Goal: Transaction & Acquisition: Purchase product/service

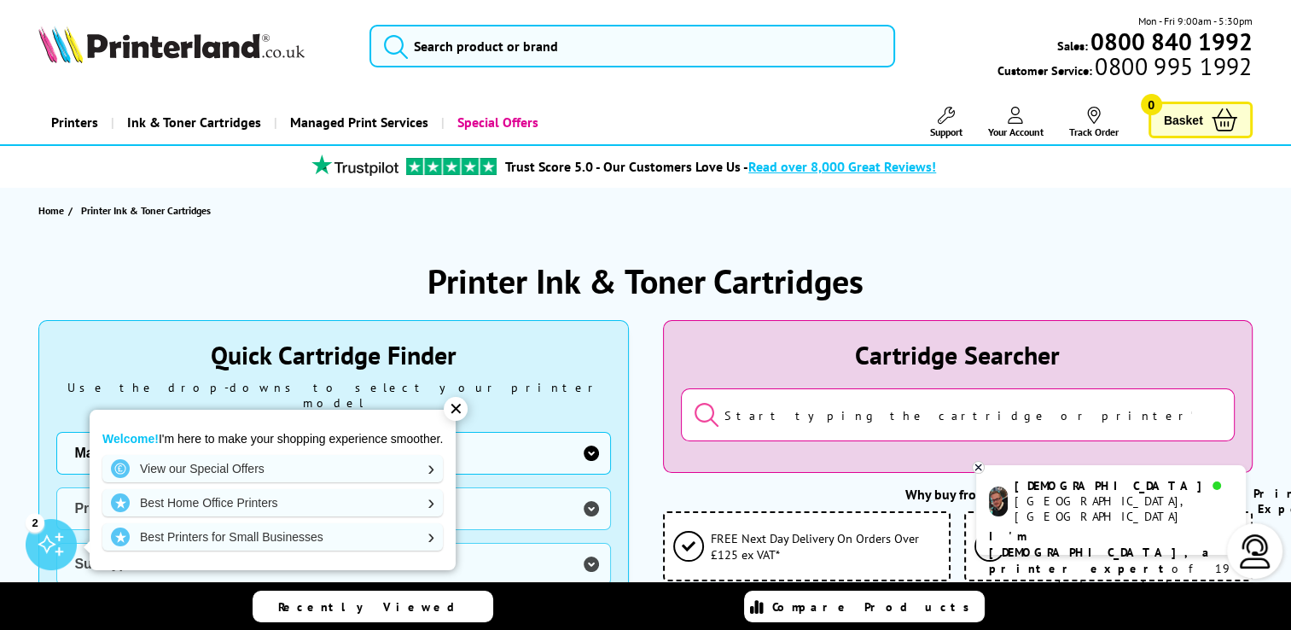
click at [463, 412] on div "✕" at bounding box center [456, 409] width 24 height 24
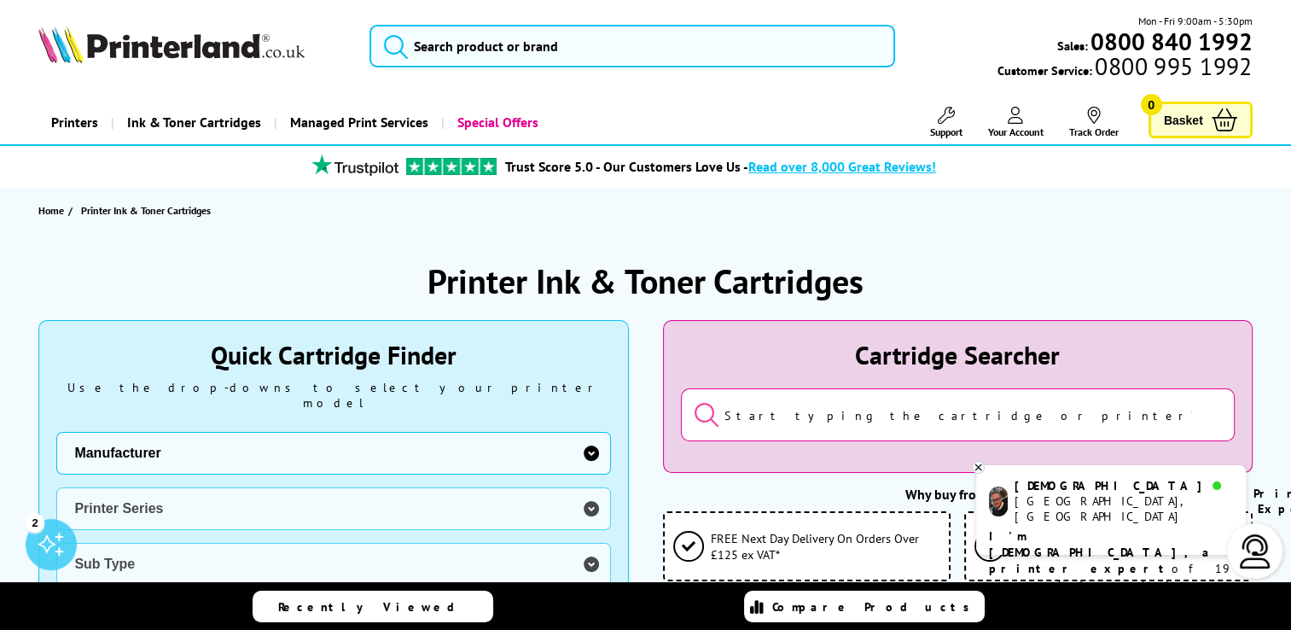
click at [1014, 123] on icon at bounding box center [1015, 115] width 15 height 17
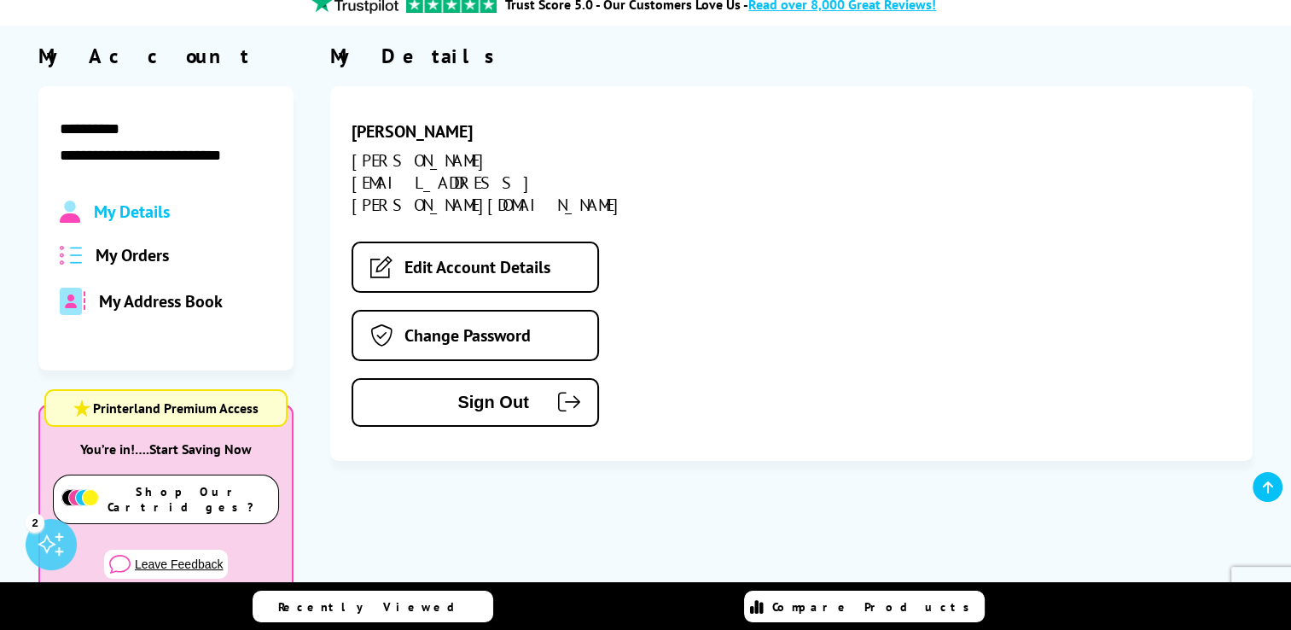
scroll to position [158, 0]
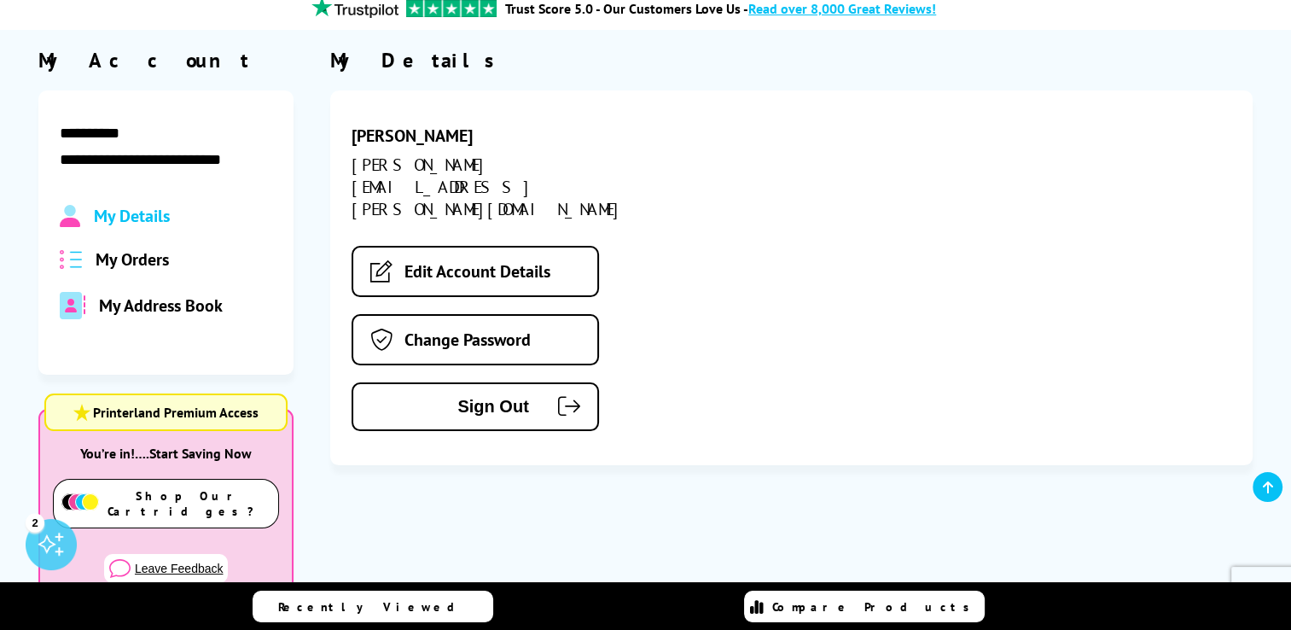
click at [148, 258] on span "My Orders" at bounding box center [132, 259] width 73 height 22
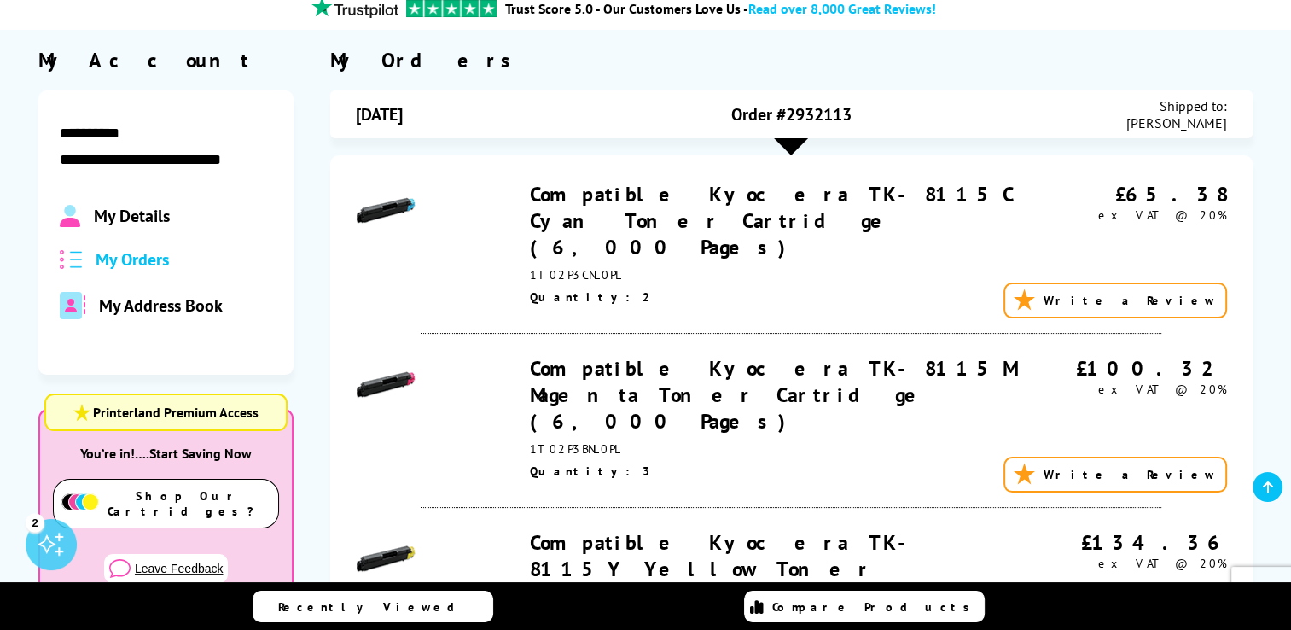
click at [790, 196] on link "Compatible Kyocera TK-8115C Cyan Toner Cartridge (6,000 Pages)" at bounding box center [771, 220] width 483 height 79
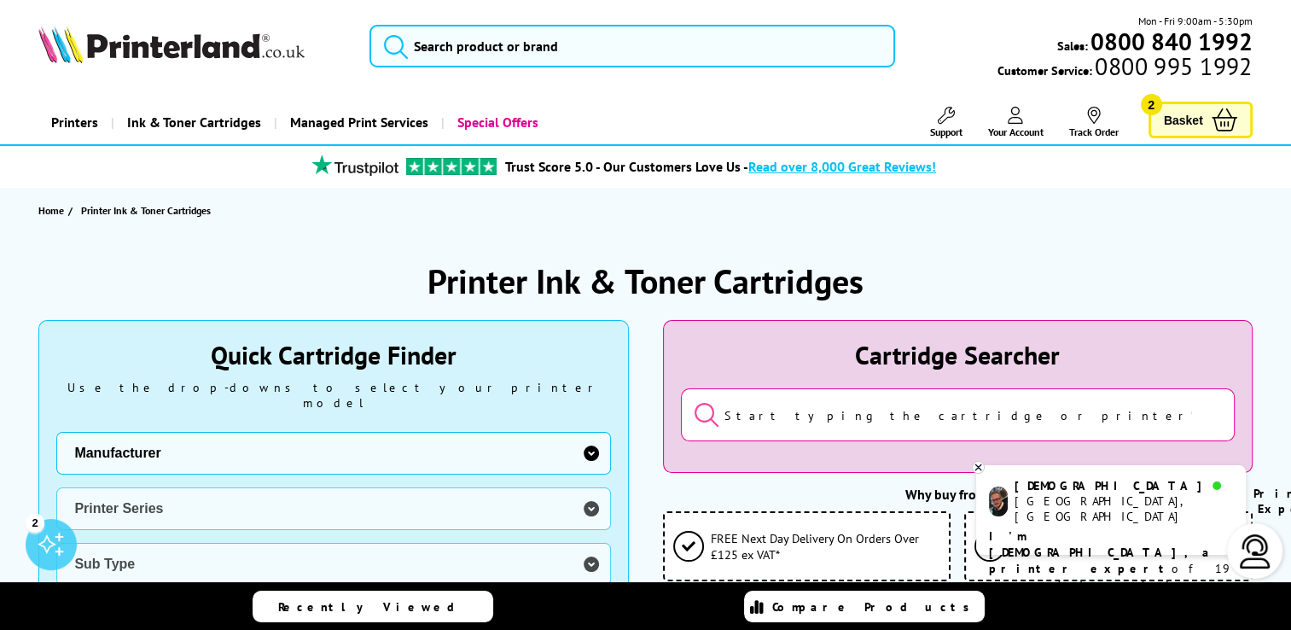
click at [1021, 116] on icon at bounding box center [1015, 115] width 15 height 17
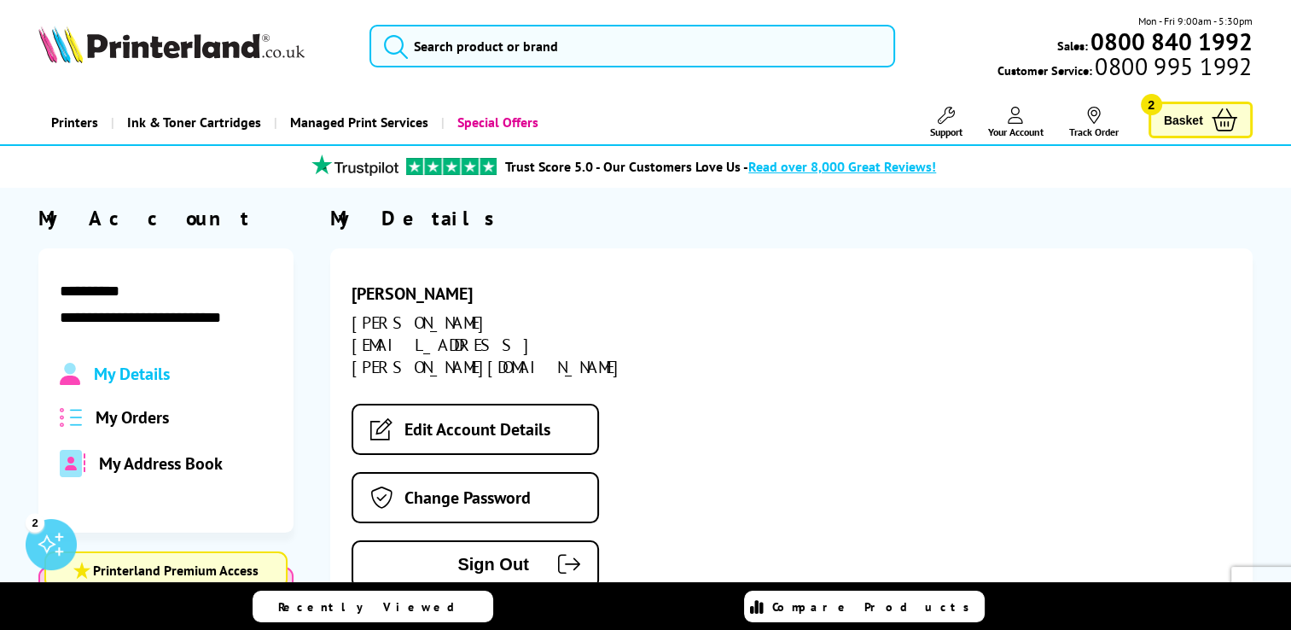
click at [143, 413] on span "My Orders" at bounding box center [132, 417] width 73 height 22
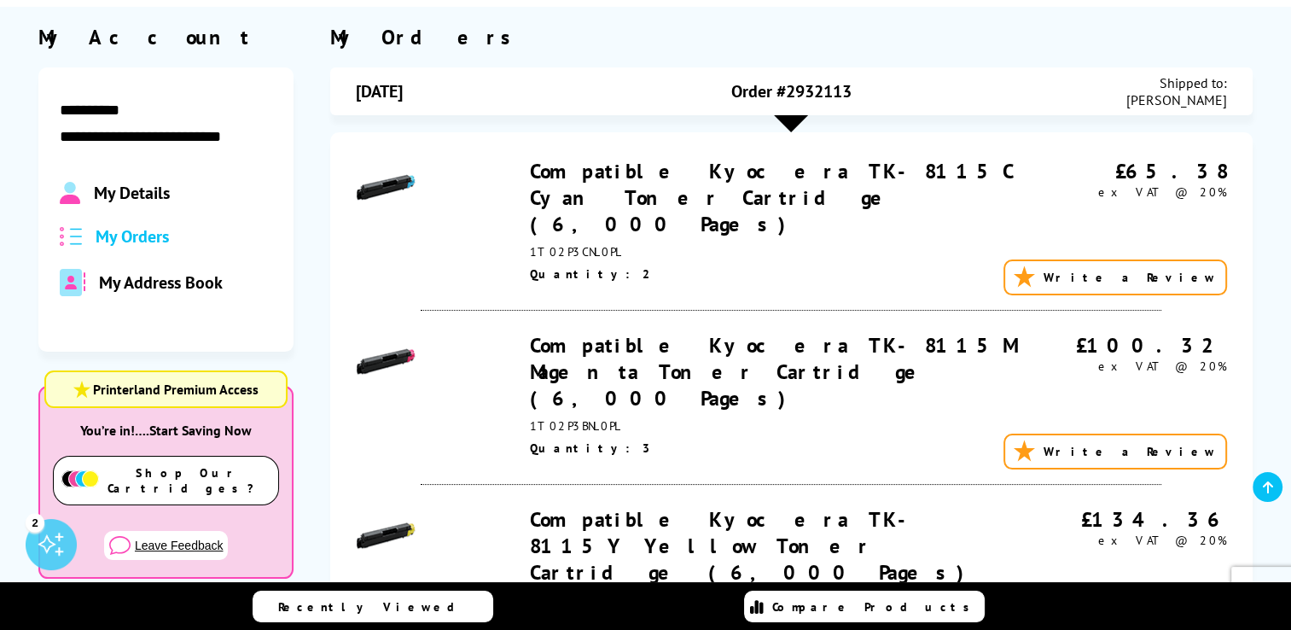
scroll to position [185, 0]
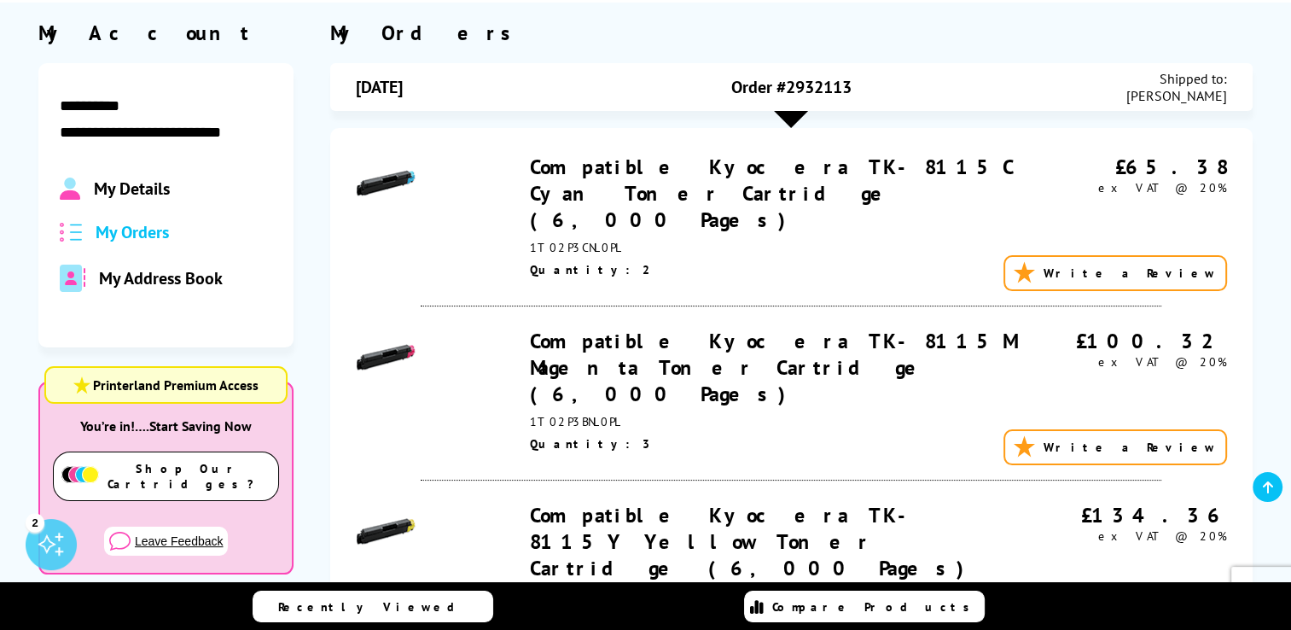
click at [698, 351] on link "Compatible Kyocera TK-8115M Magenta Toner Cartridge (6,000 Pages)" at bounding box center [770, 367] width 481 height 79
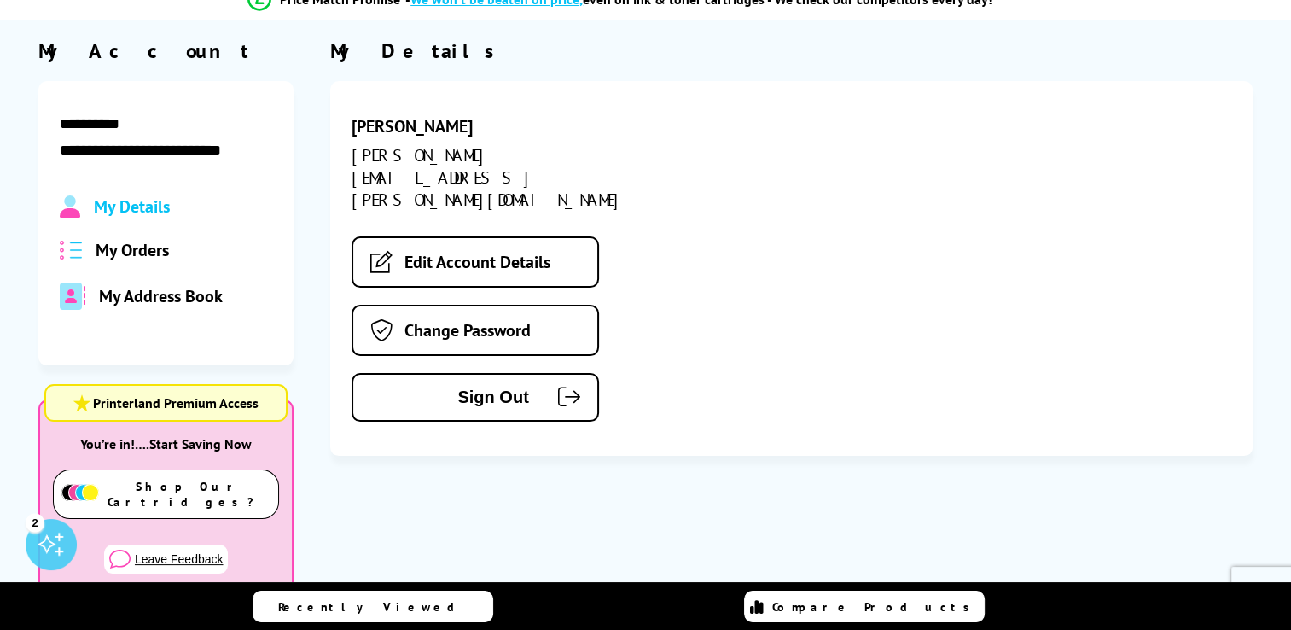
scroll to position [185, 0]
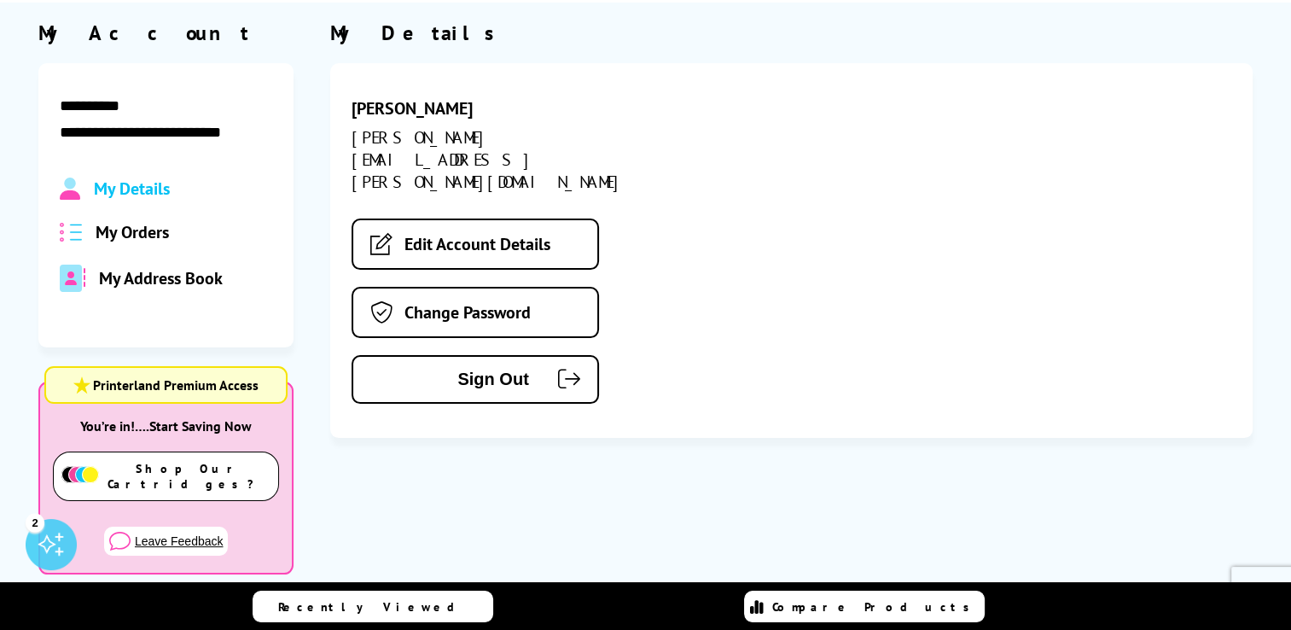
click at [131, 247] on div "My Details My Orders My Address Book" at bounding box center [166, 235] width 213 height 114
click at [129, 236] on span "My Orders" at bounding box center [132, 232] width 73 height 22
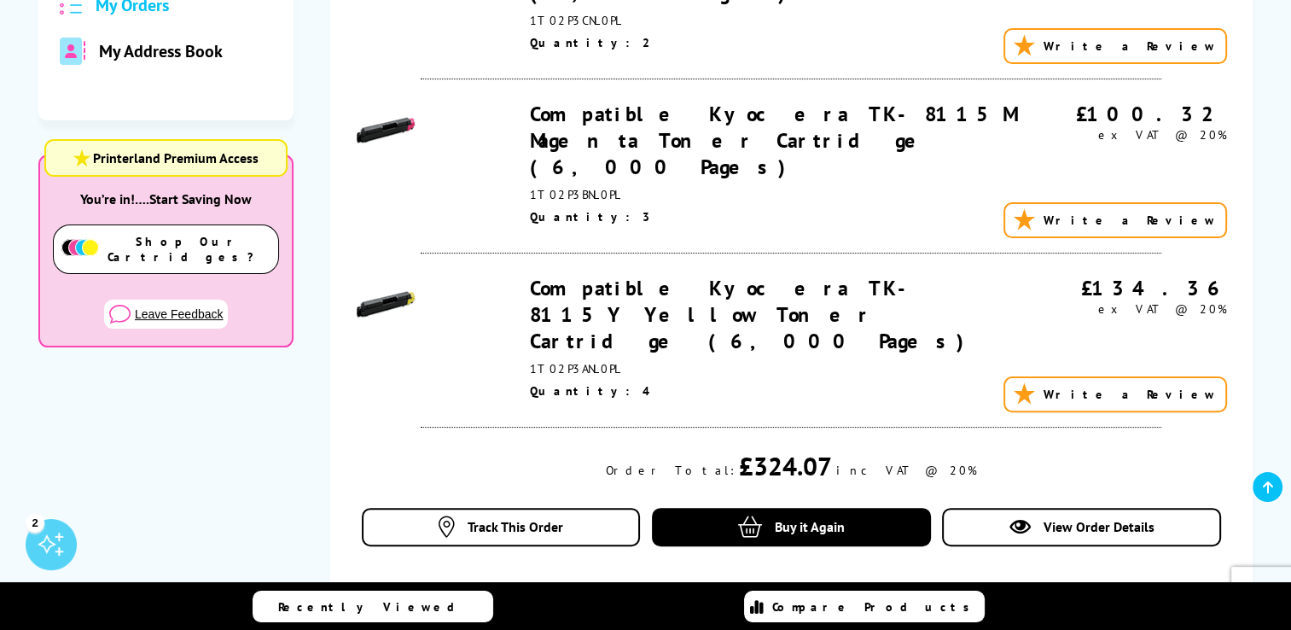
scroll to position [452, 0]
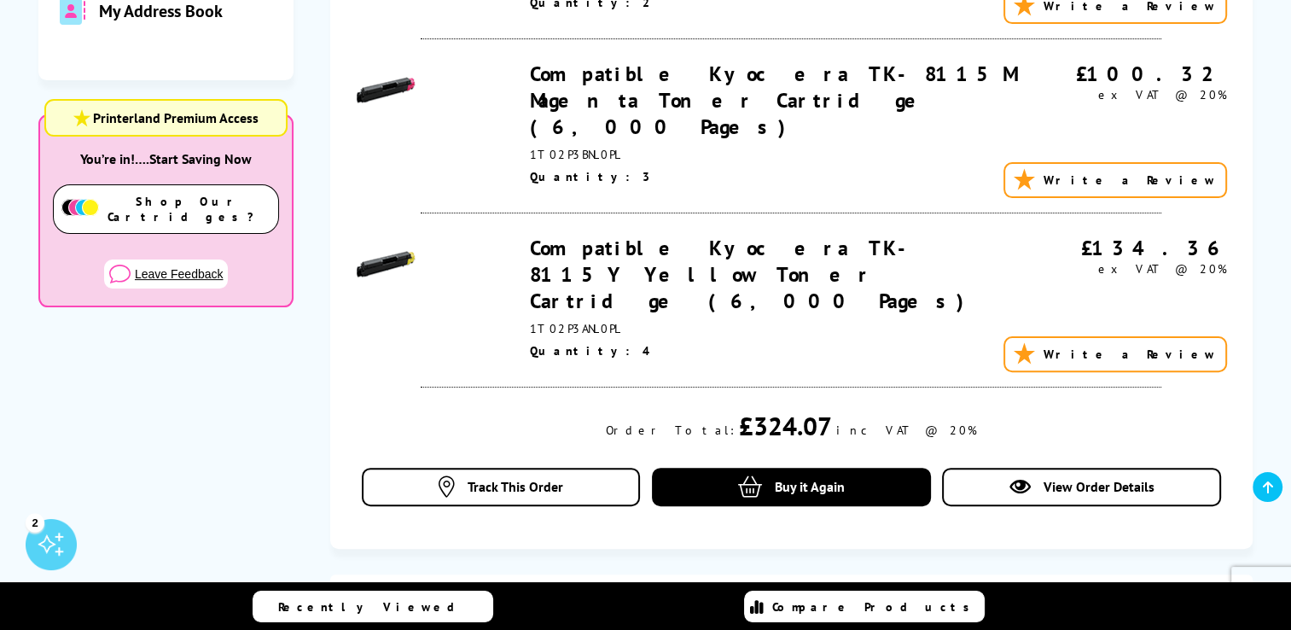
click at [717, 235] on link "Compatible Kyocera TK-8115Y Yellow Toner Cartridge (6,000 Pages)" at bounding box center [753, 274] width 446 height 79
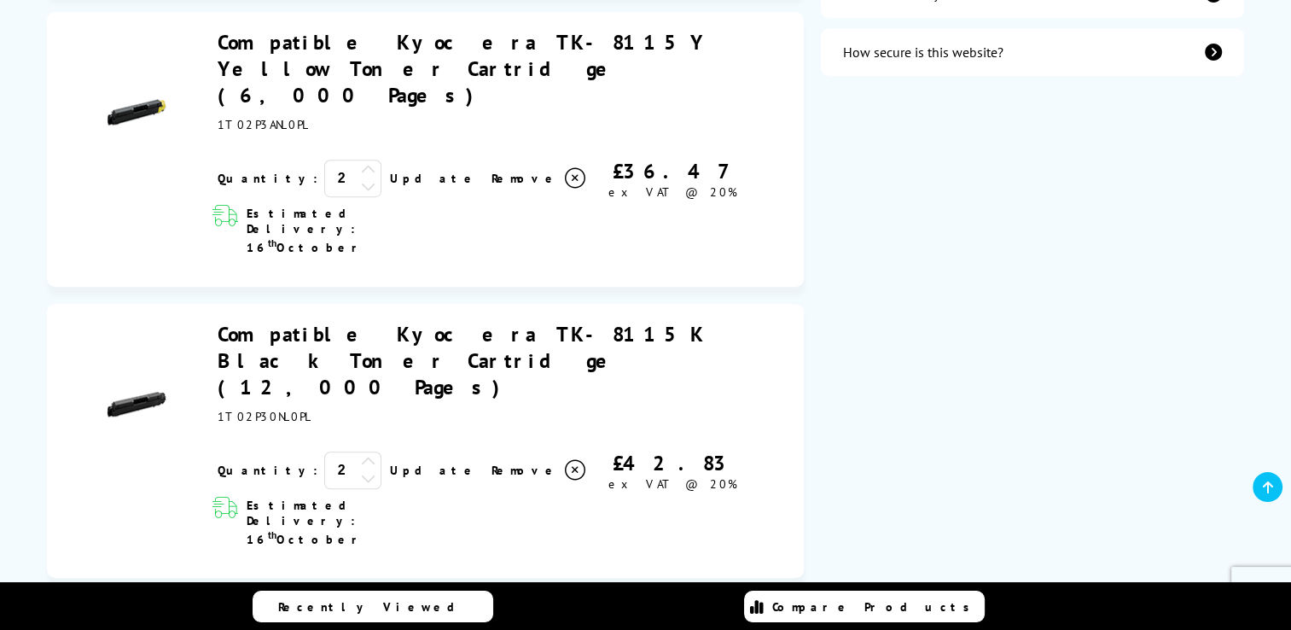
scroll to position [854, 0]
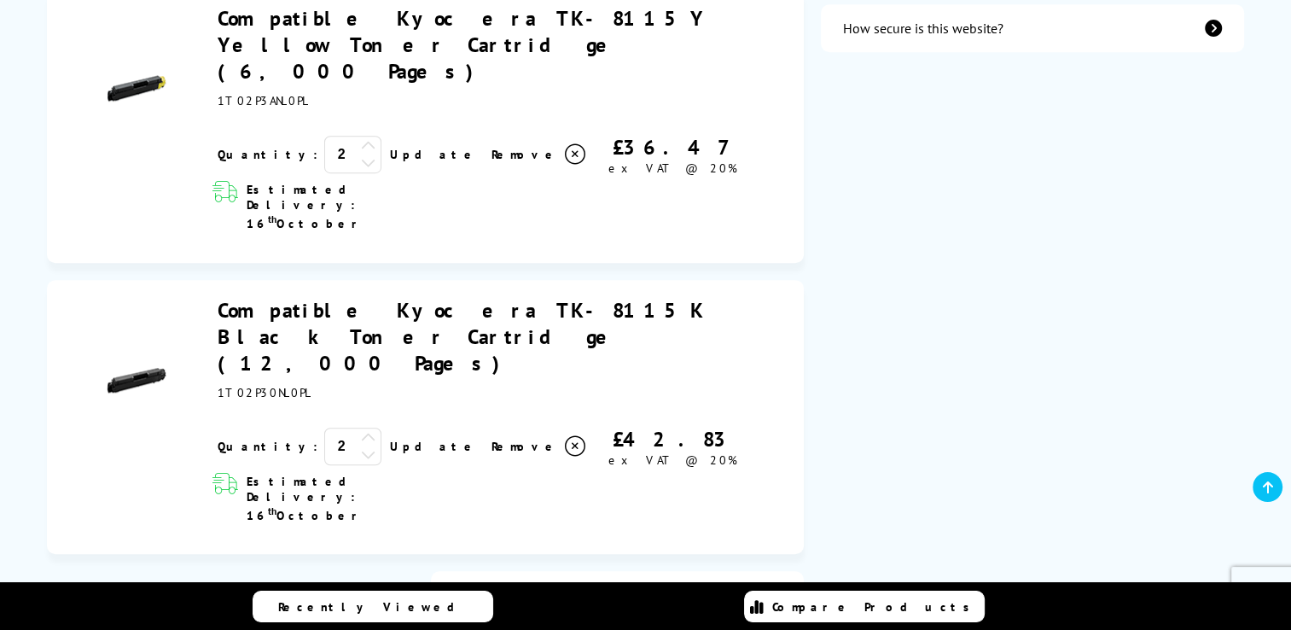
click at [327, 609] on input "text" at bounding box center [281, 632] width 265 height 46
type input "KY010"
click at [416, 463] on div "Proceed to Checkout Shopping Basket 2 Update 2" at bounding box center [645, 559] width 1291 height 2309
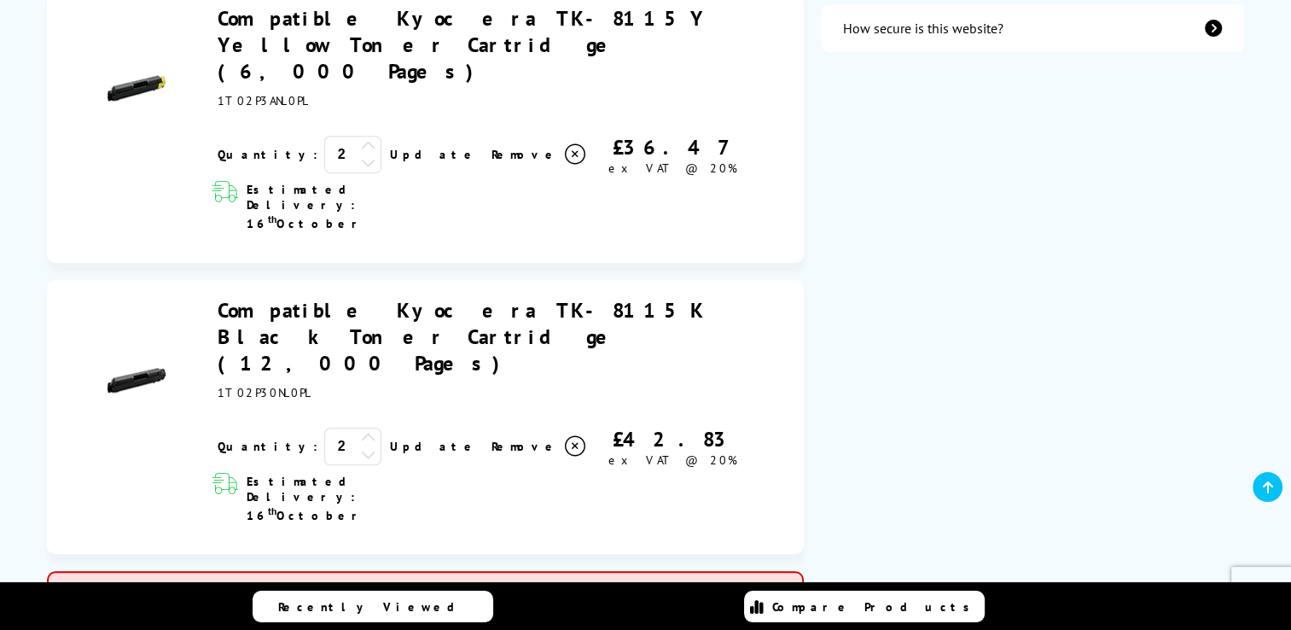
type input "KY010"
click at [422, 531] on div "Proceed to Checkout Shopping Basket ex VAT @ 20% 2 Update ex VAT @ 20%" at bounding box center [645, 589] width 1291 height 2369
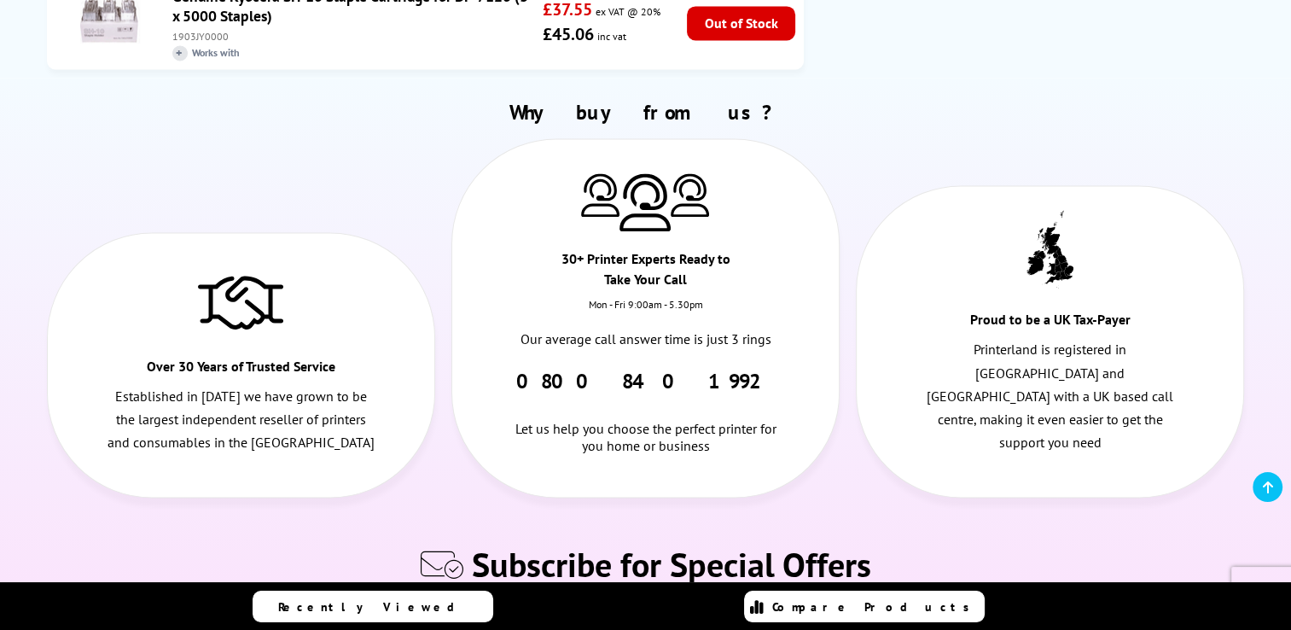
scroll to position [2595, 0]
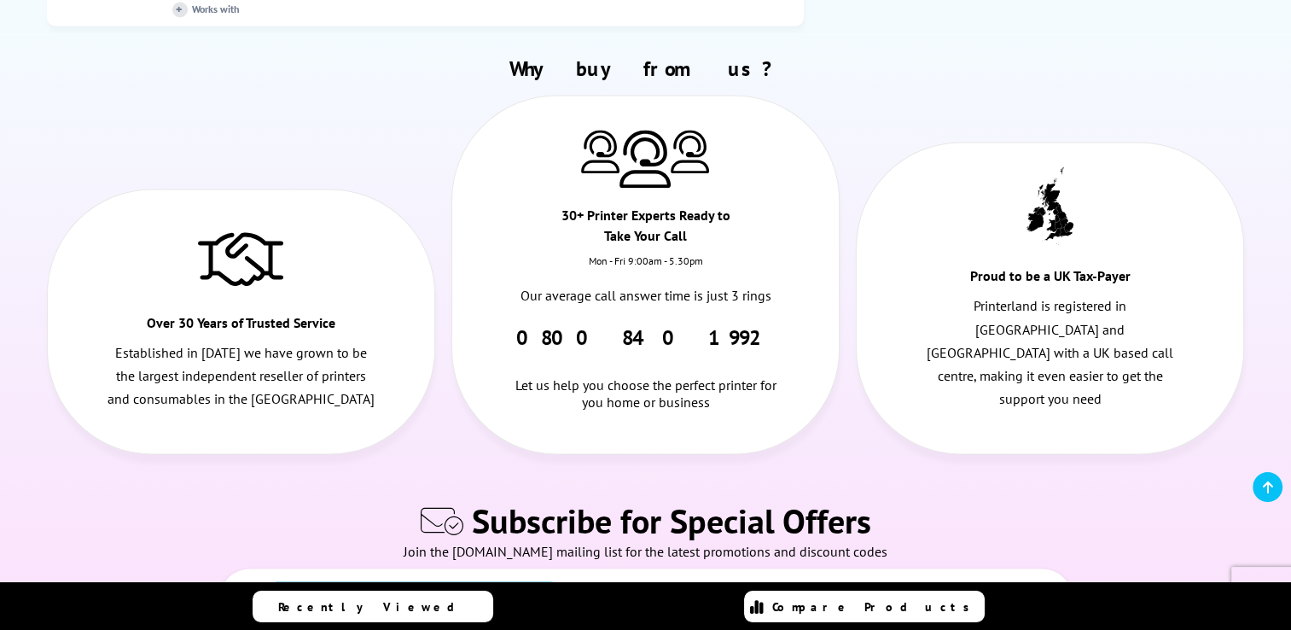
click at [386, 582] on input "text" at bounding box center [413, 598] width 283 height 33
type input "**********"
click at [630, 582] on input "email" at bounding box center [709, 598] width 283 height 33
type input "**********"
click at [942, 591] on span "Subscribe" at bounding box center [946, 598] width 61 height 15
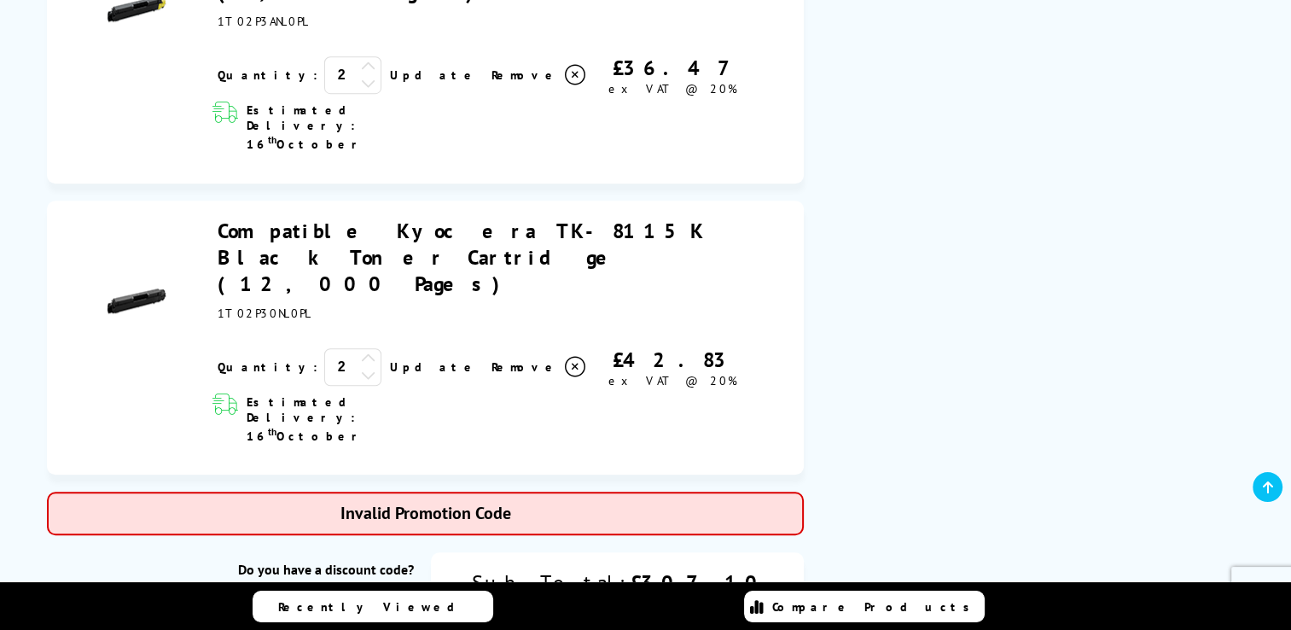
scroll to position [1010, 0]
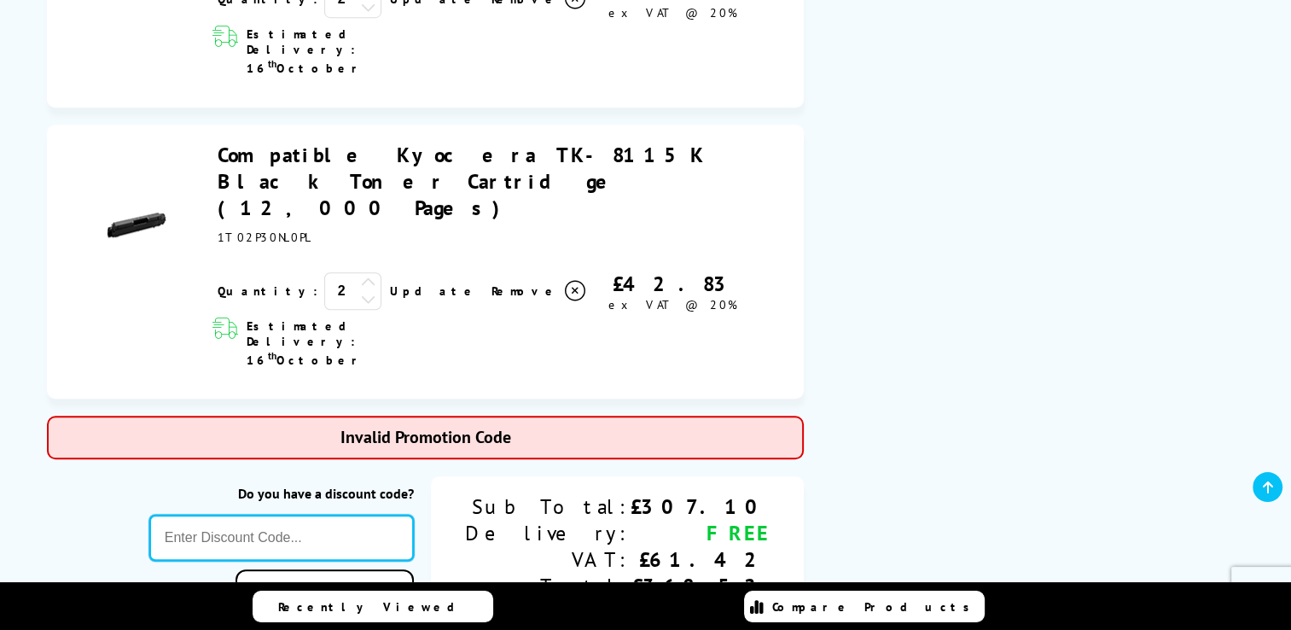
click at [355, 515] on input "text" at bounding box center [281, 538] width 265 height 46
type input "ky010"
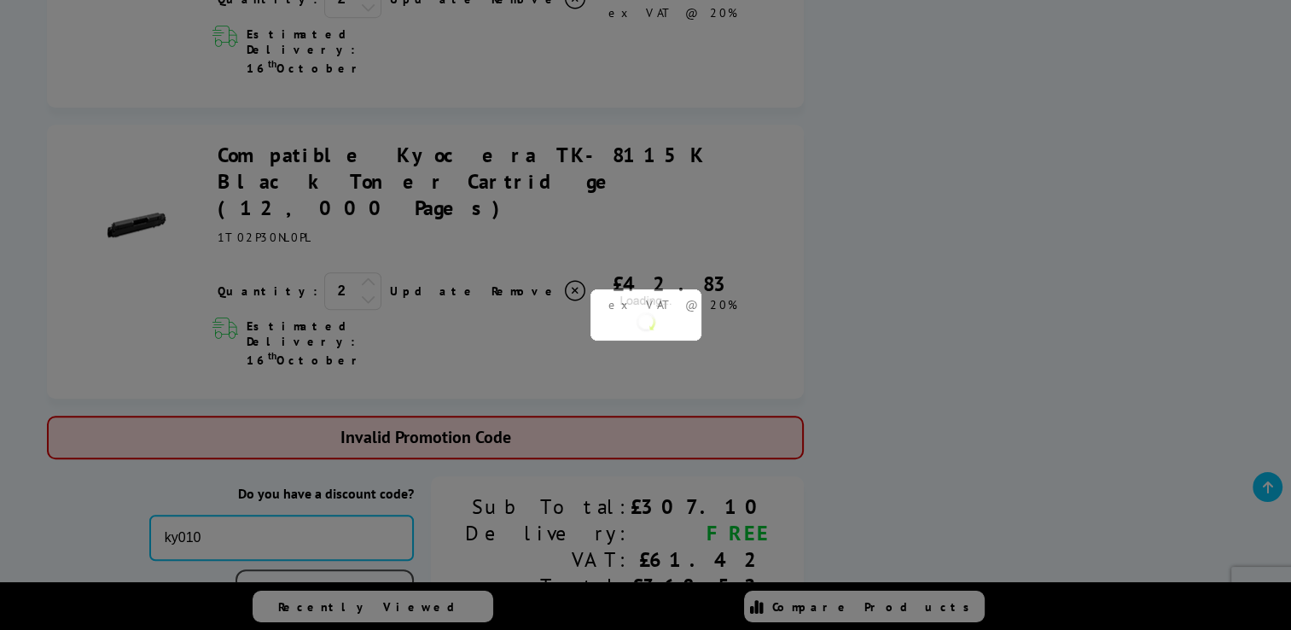
click at [406, 372] on div "Proceed to Checkout Shopping Basket ex VAT @ 20% 2 Update ex VAT @ 20%" at bounding box center [645, 434] width 1291 height 2369
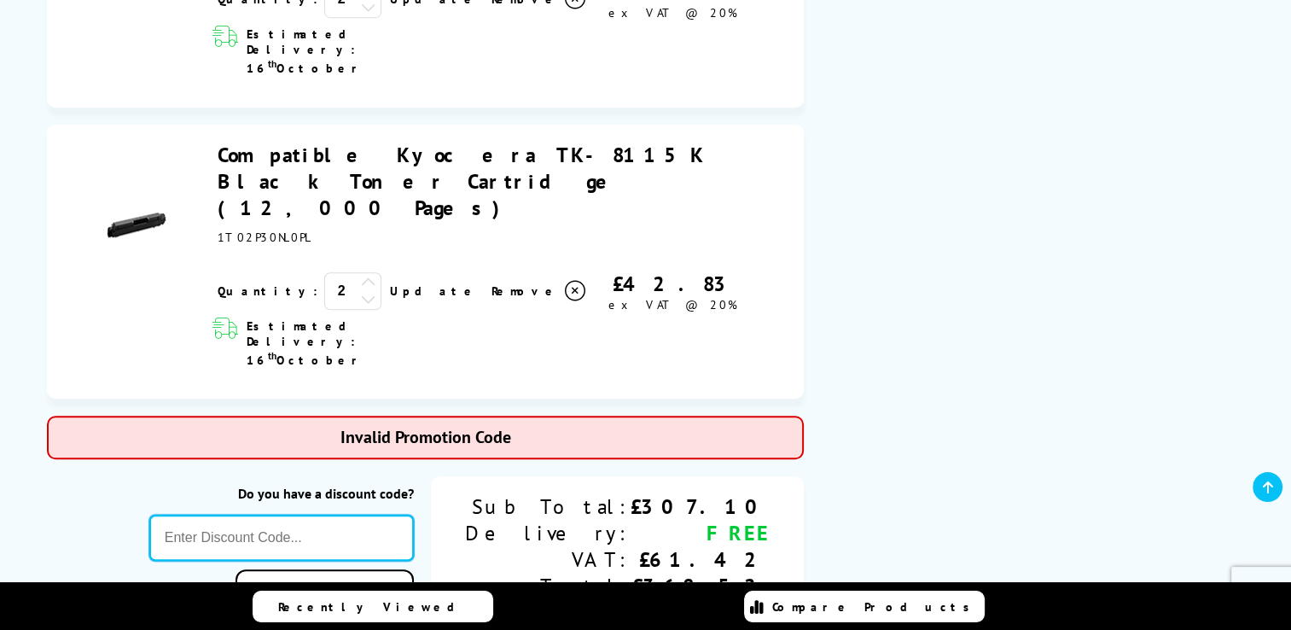
click at [376, 515] on input "text" at bounding box center [281, 538] width 265 height 46
type input "KY010"
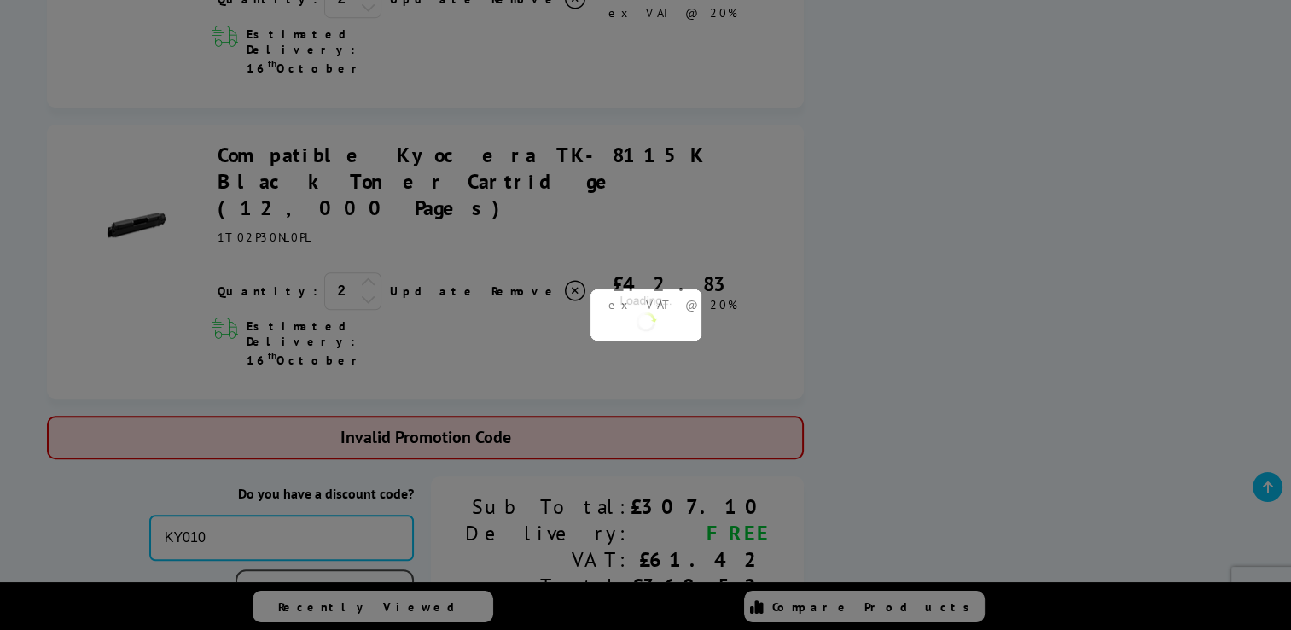
click at [414, 379] on div "Proceed to Checkout Shopping Basket ex VAT @ 20% 2 Update ex VAT @ 20%" at bounding box center [645, 434] width 1291 height 2369
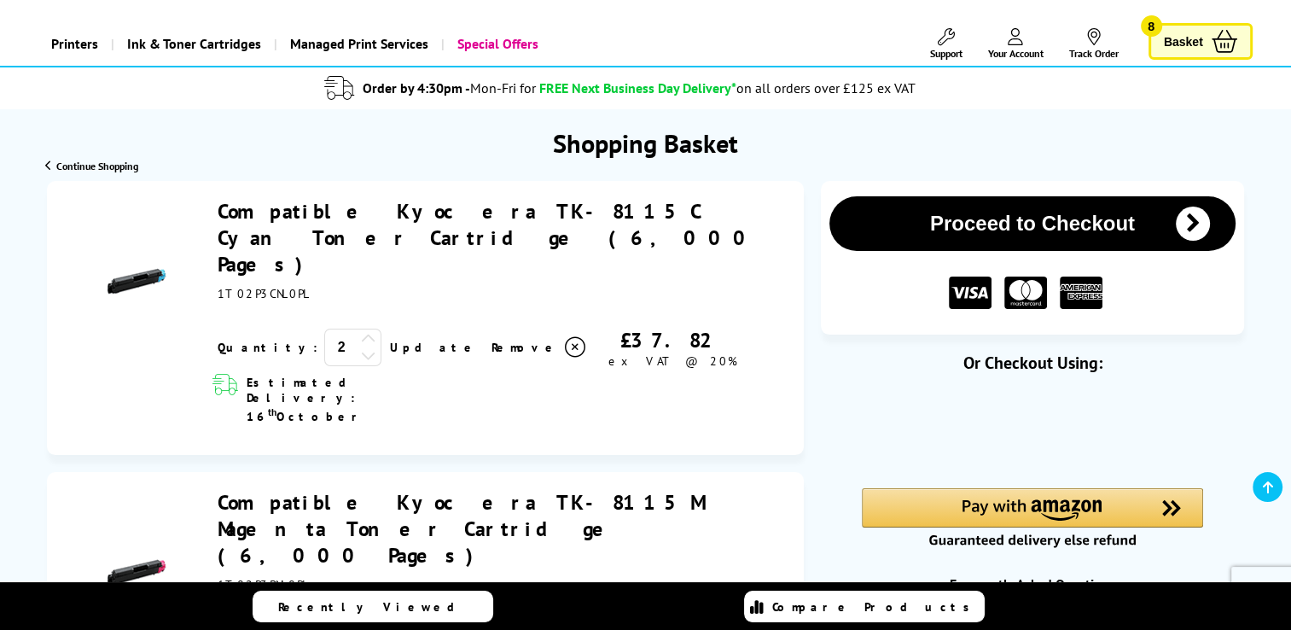
scroll to position [111, 0]
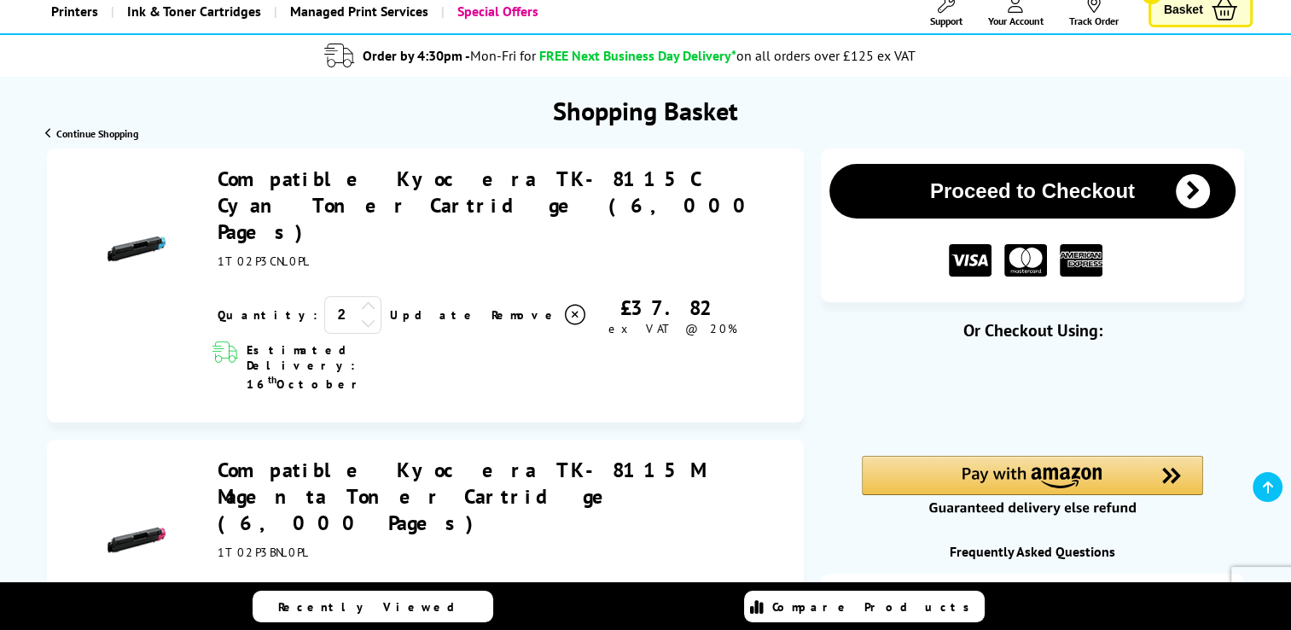
click at [1205, 186] on icon "submit" at bounding box center [1193, 191] width 34 height 34
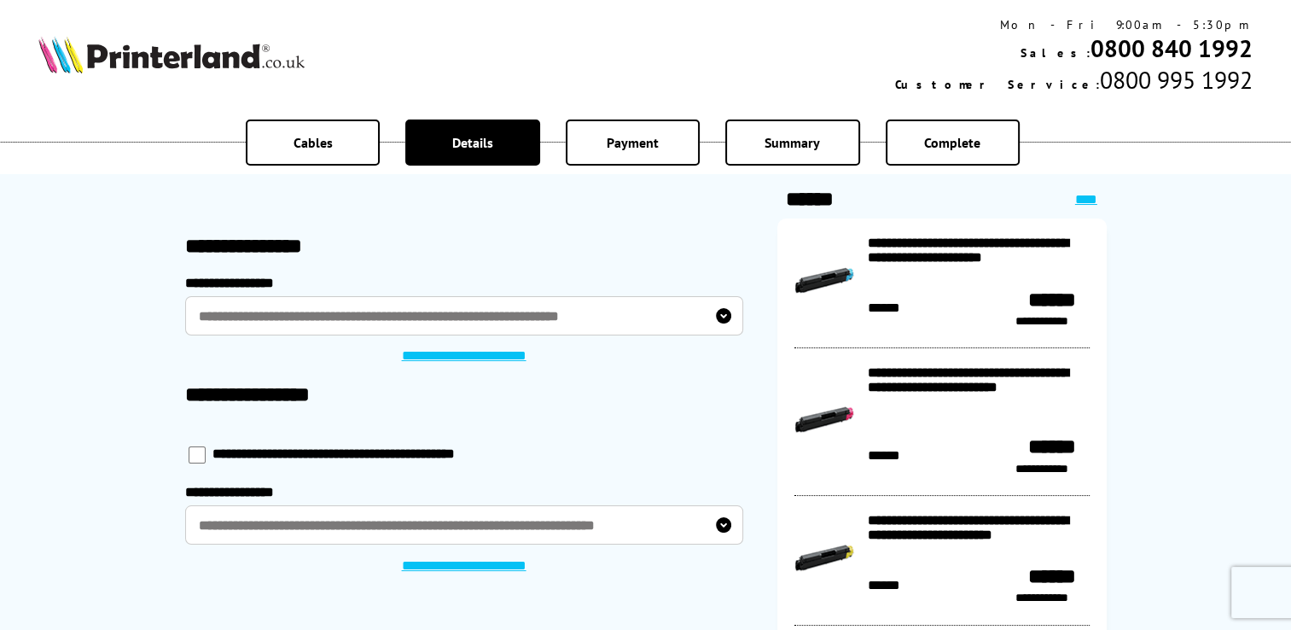
click at [644, 137] on span "Payment" at bounding box center [633, 142] width 52 height 17
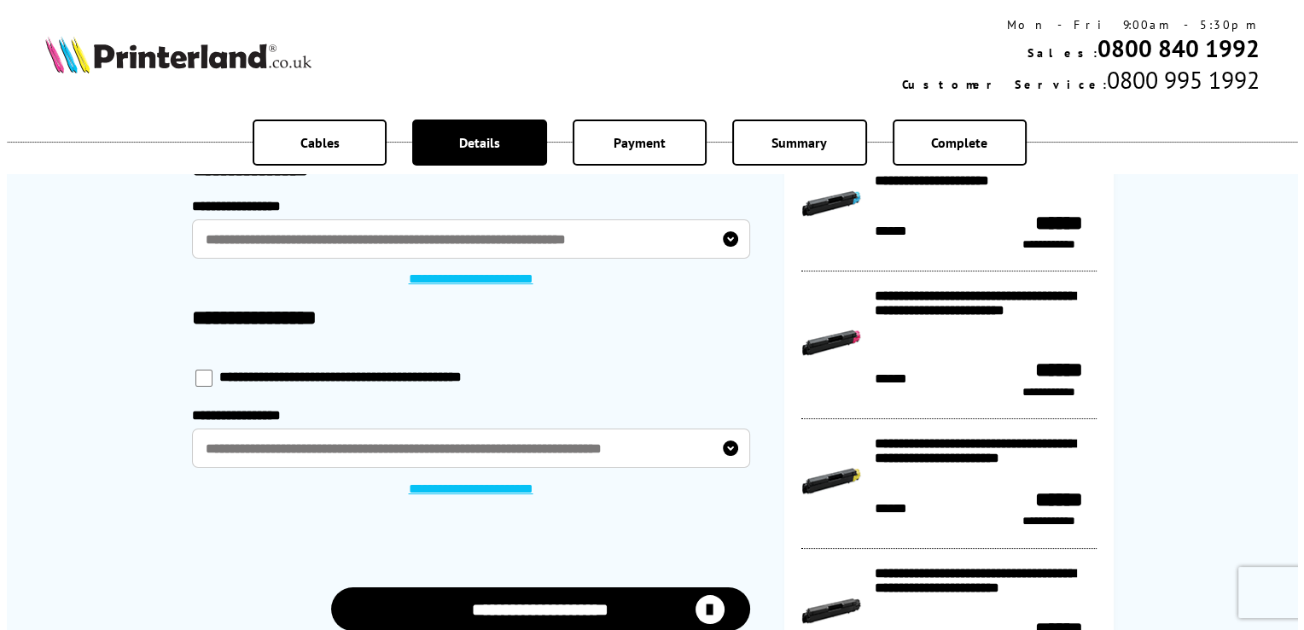
scroll to position [82, 0]
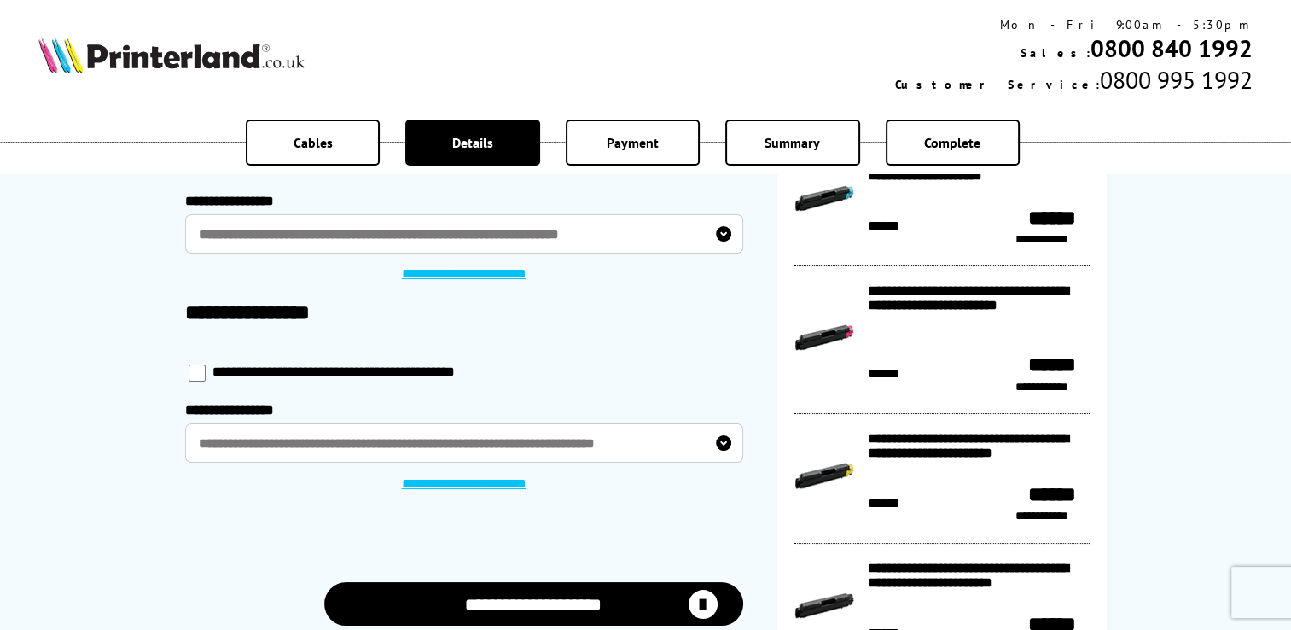
click at [610, 444] on label "**********" at bounding box center [464, 443] width 558 height 40
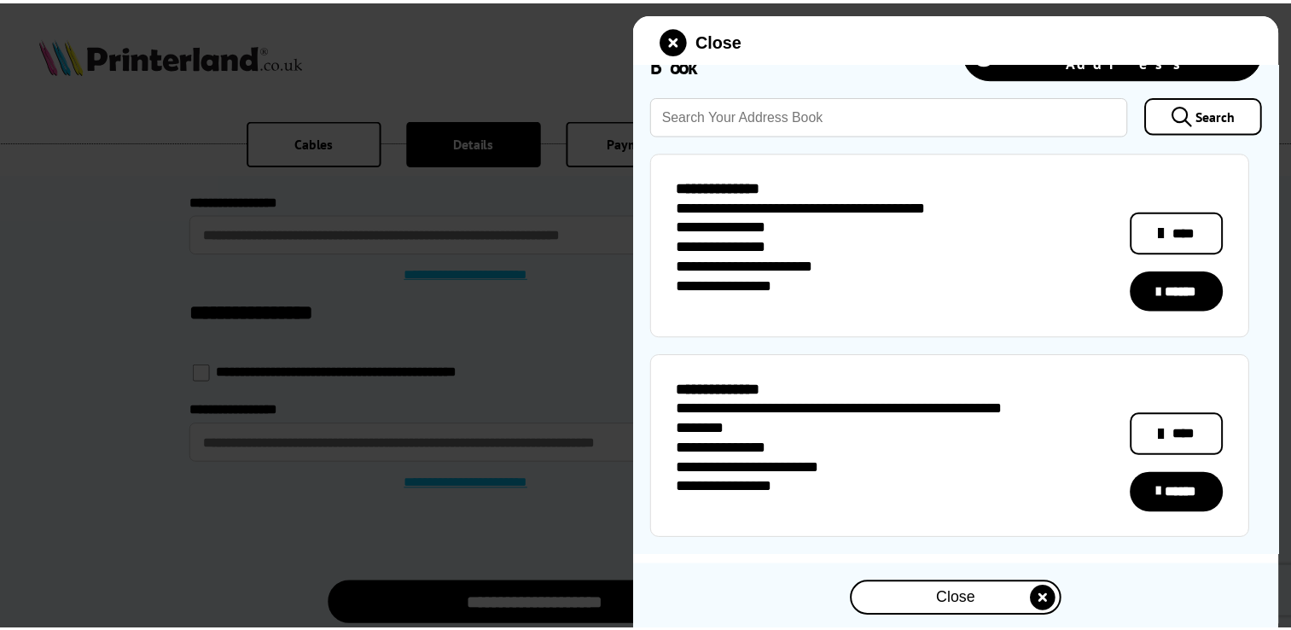
scroll to position [67, 0]
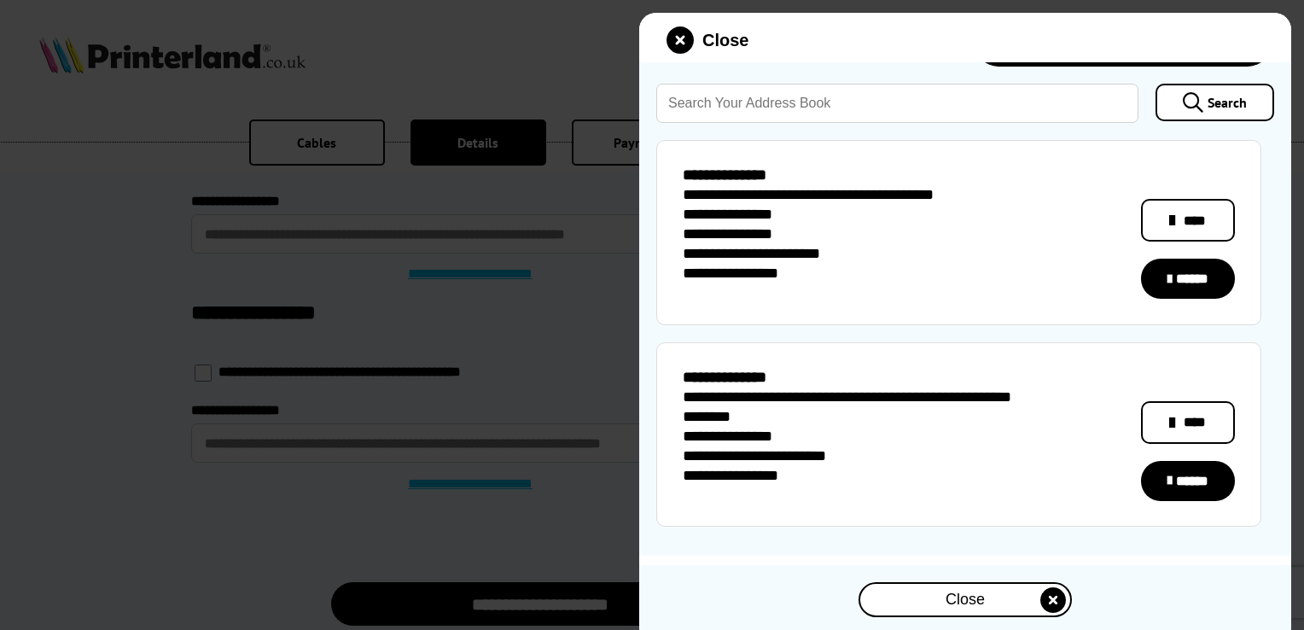
click at [1198, 463] on link "******" at bounding box center [1188, 481] width 94 height 40
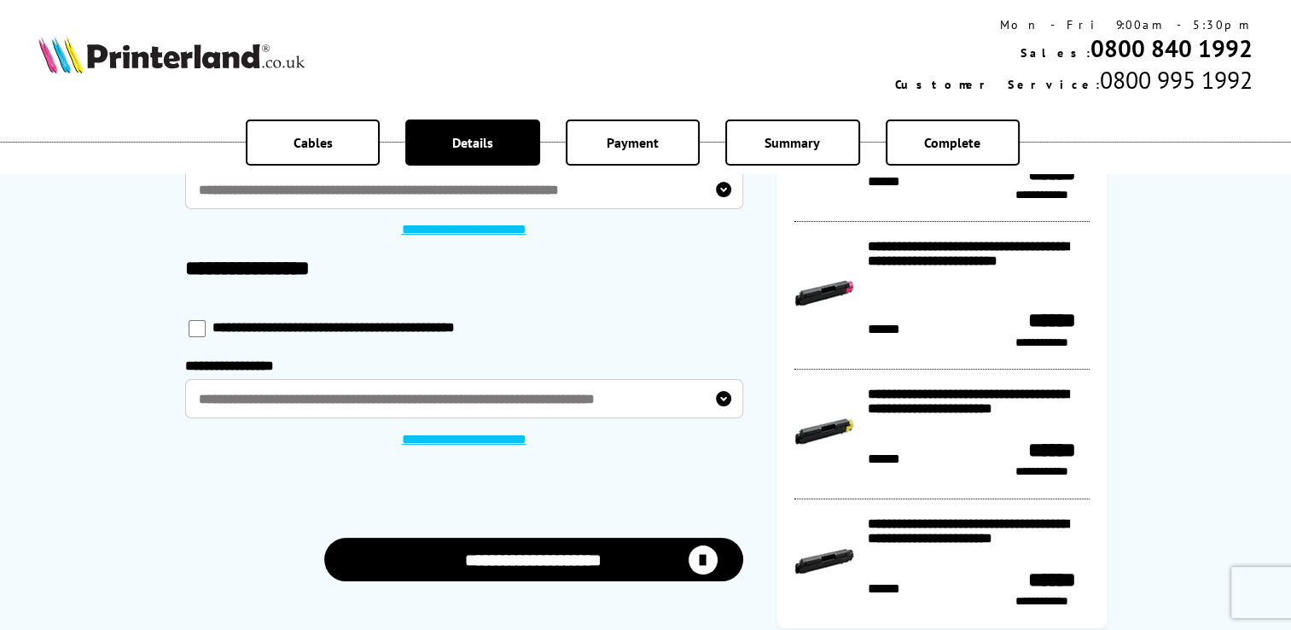
scroll to position [195, 0]
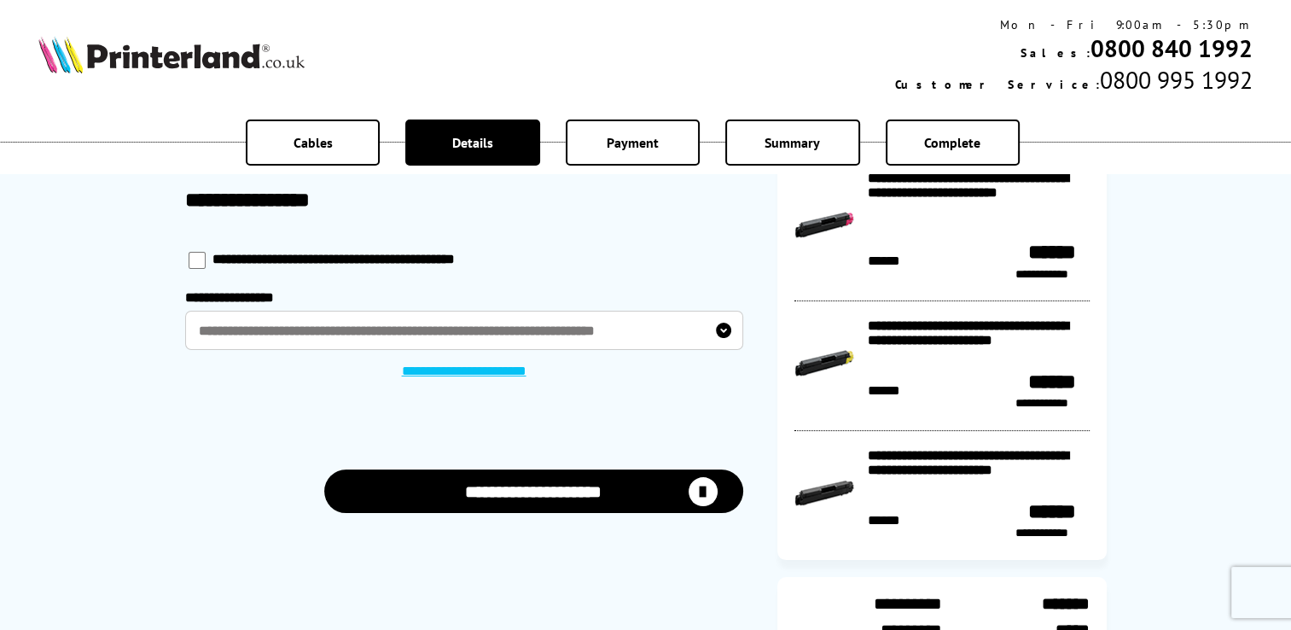
click at [704, 498] on icon "submit" at bounding box center [703, 491] width 29 height 29
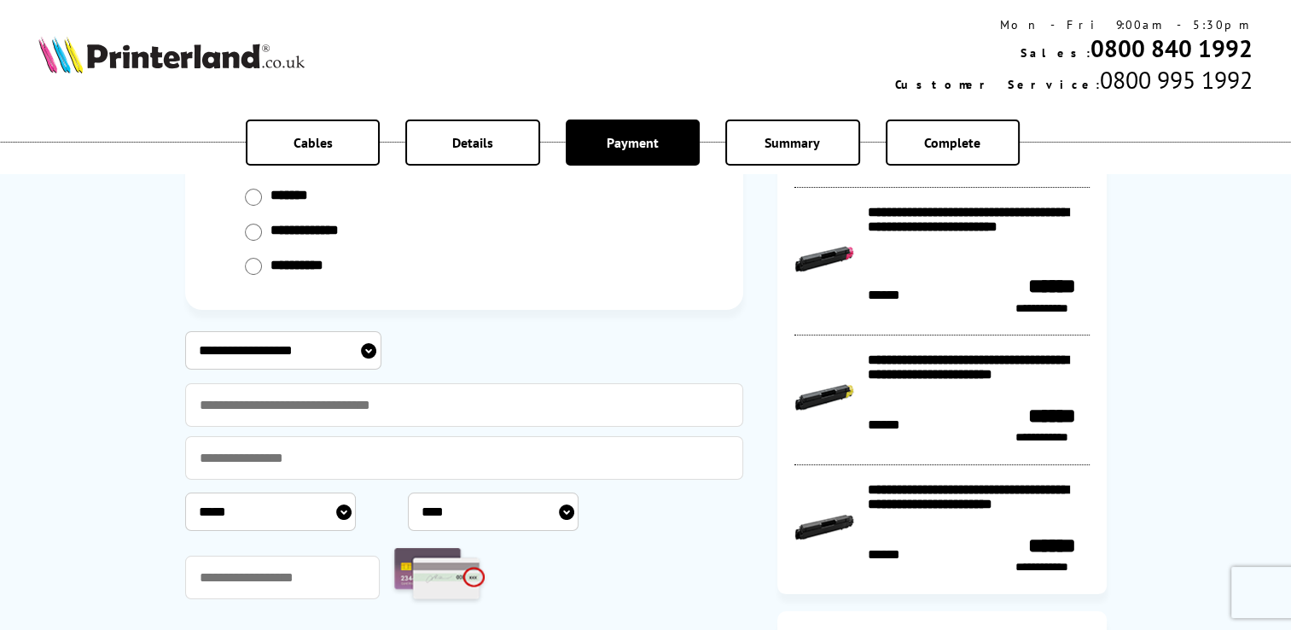
scroll to position [192, 0]
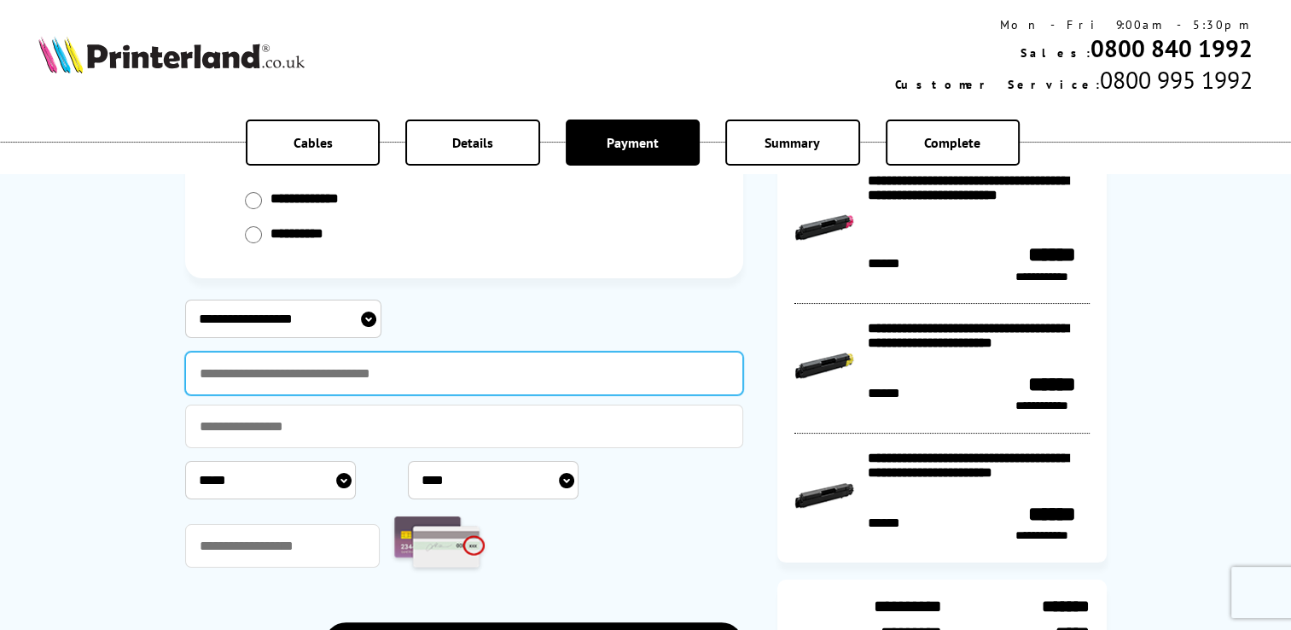
click at [399, 363] on input "text" at bounding box center [464, 374] width 558 height 44
type input "**********"
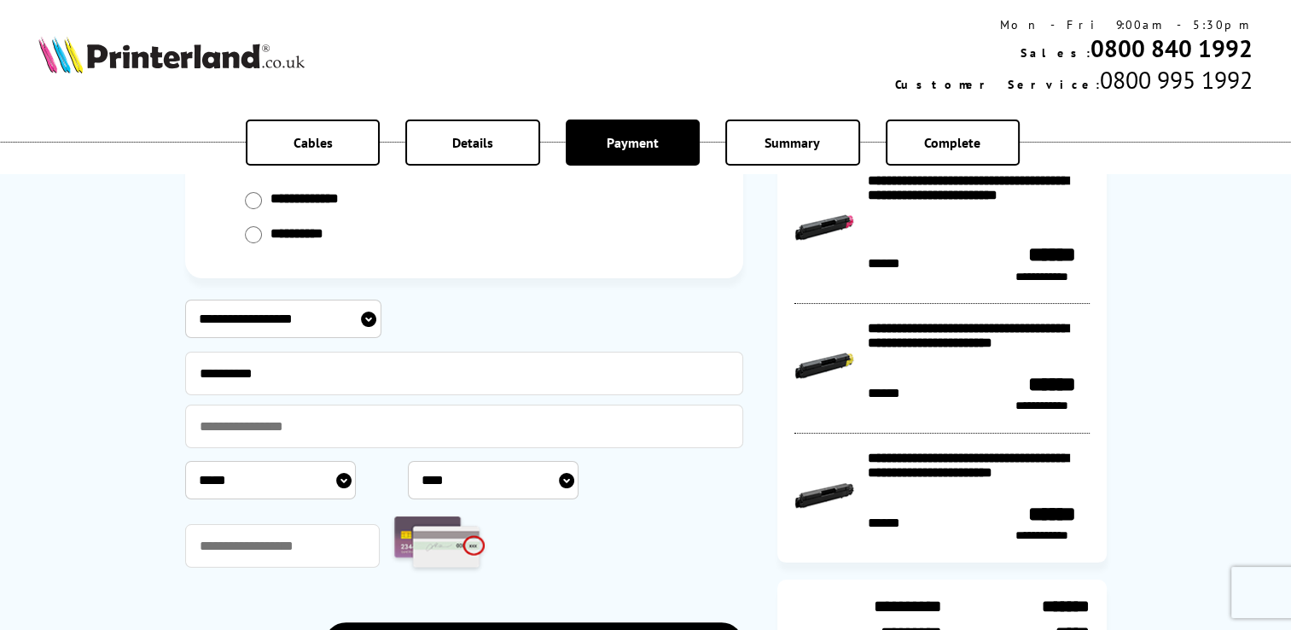
select select "**********"
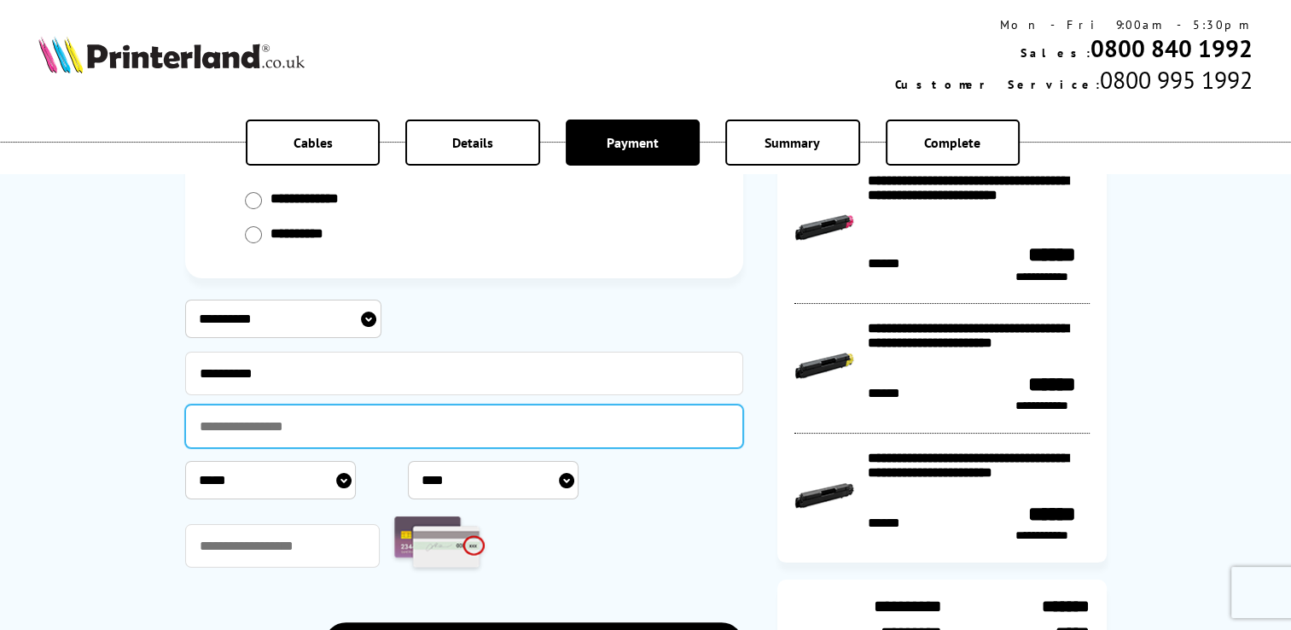
type input "**********"
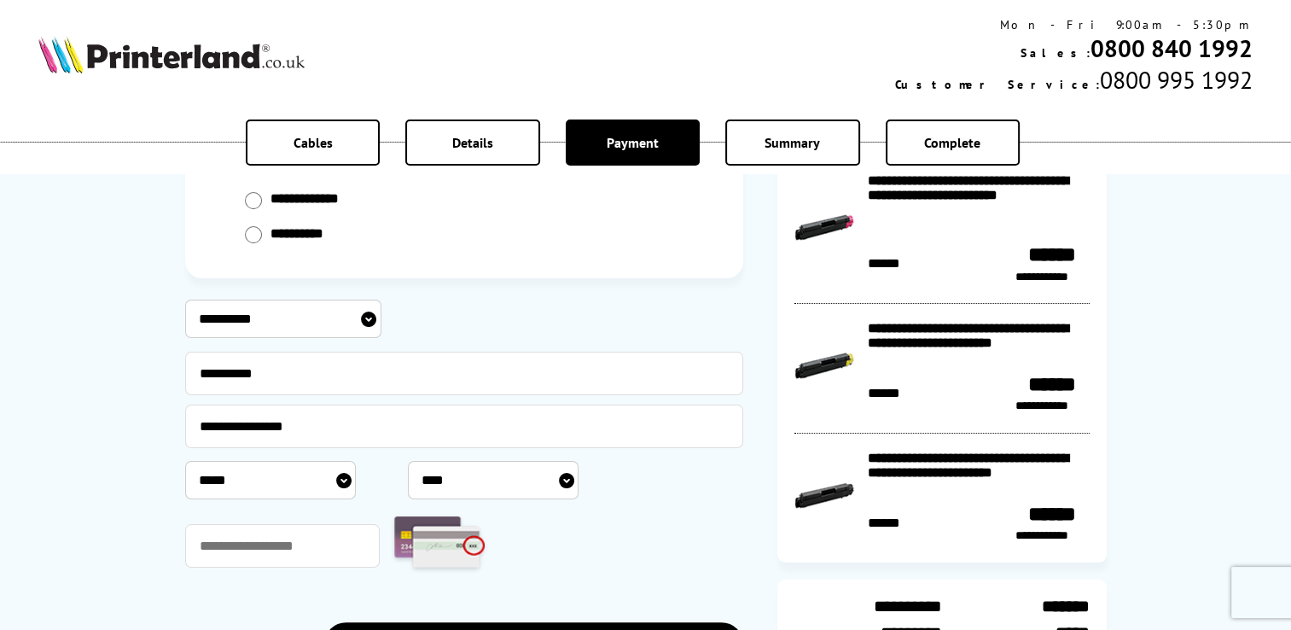
select select "*"
select select "****"
type input "***"
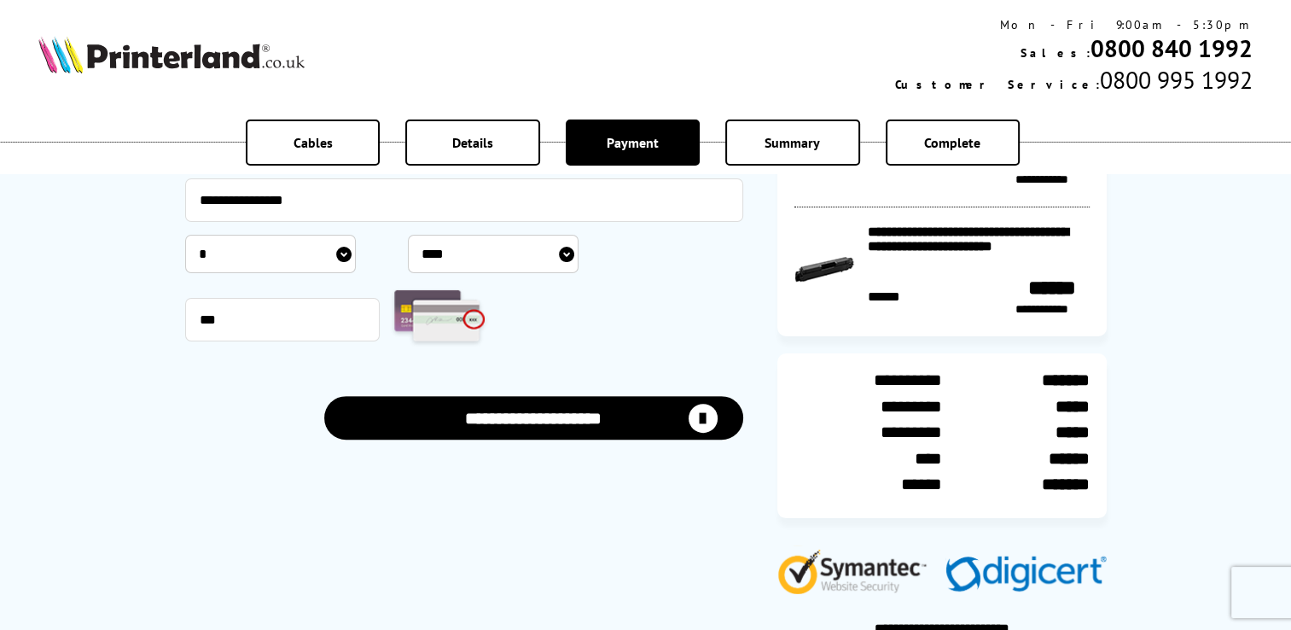
scroll to position [432, 0]
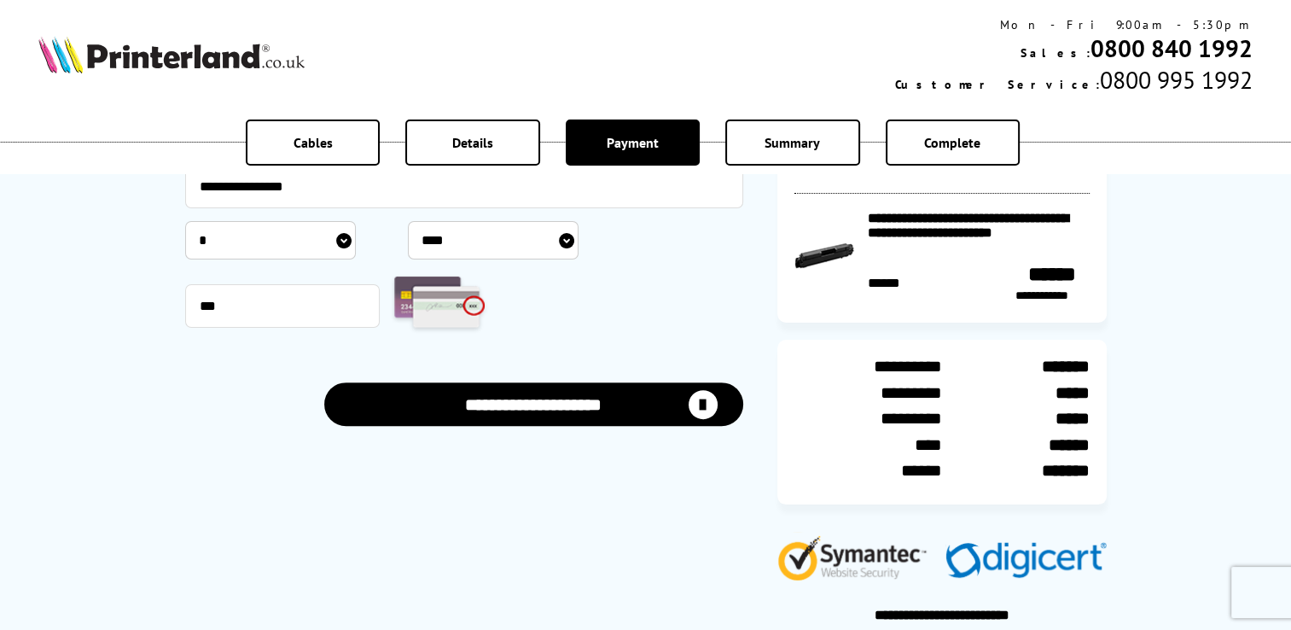
click at [697, 401] on icon "submit" at bounding box center [703, 404] width 29 height 29
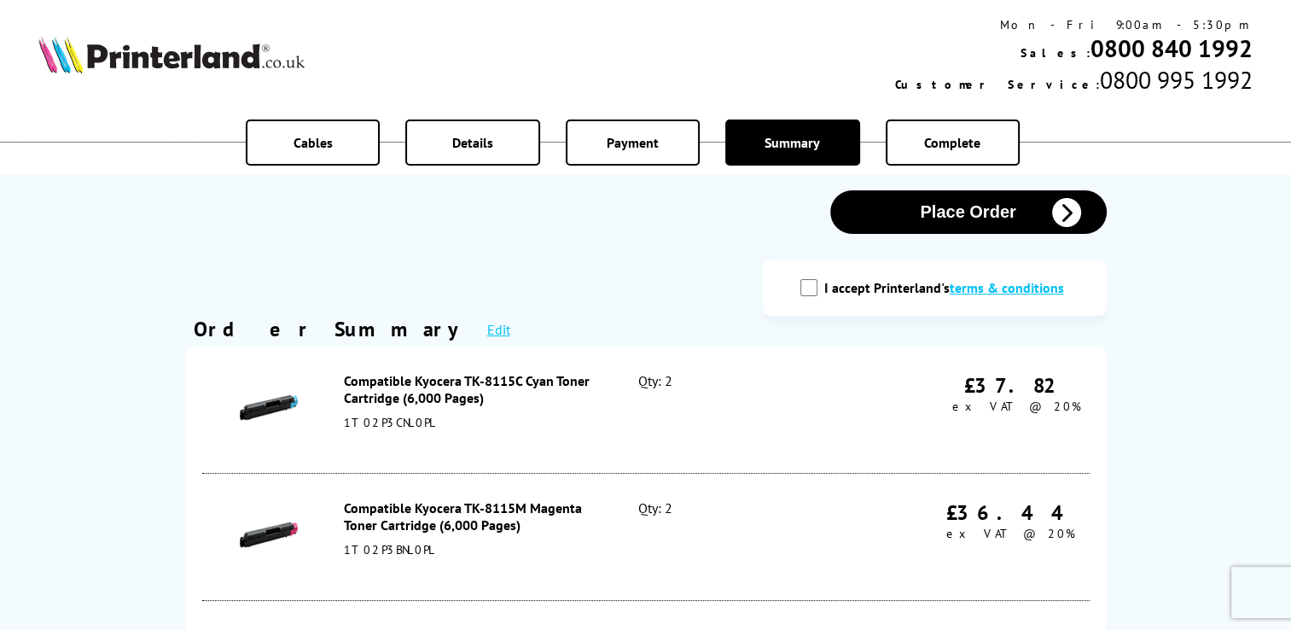
scroll to position [41, 0]
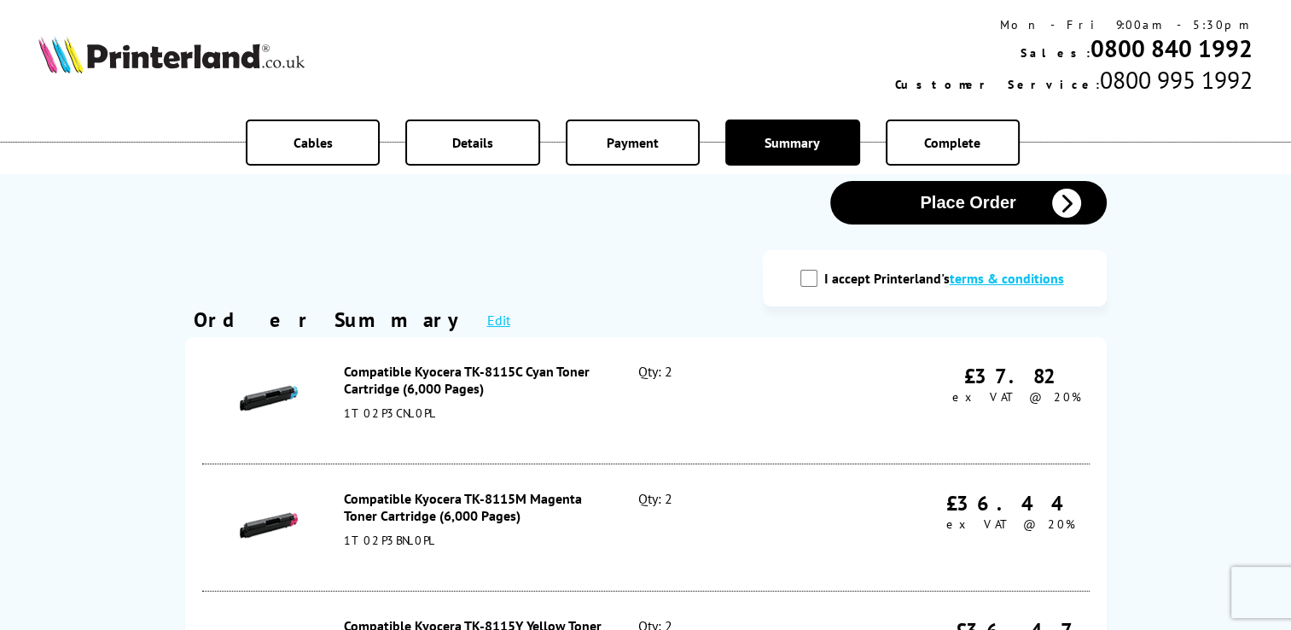
click at [818, 277] on input "I accept Printerland's terms & conditions" at bounding box center [809, 278] width 17 height 17
checkbox input "true"
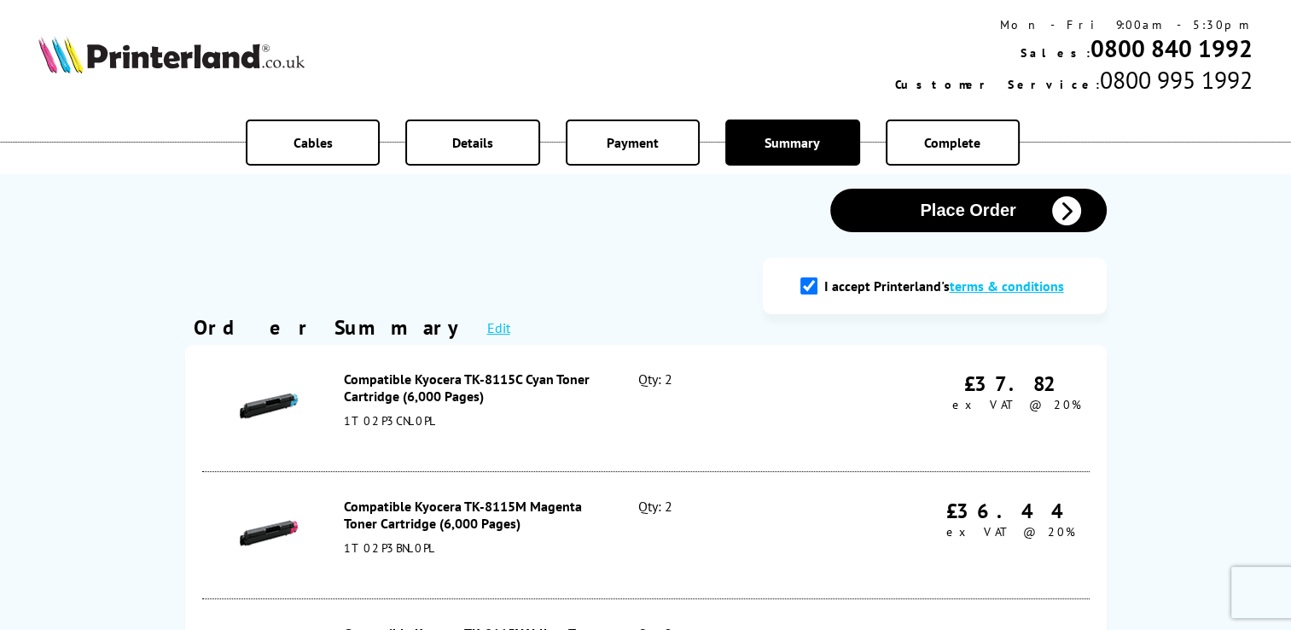
scroll to position [0, 0]
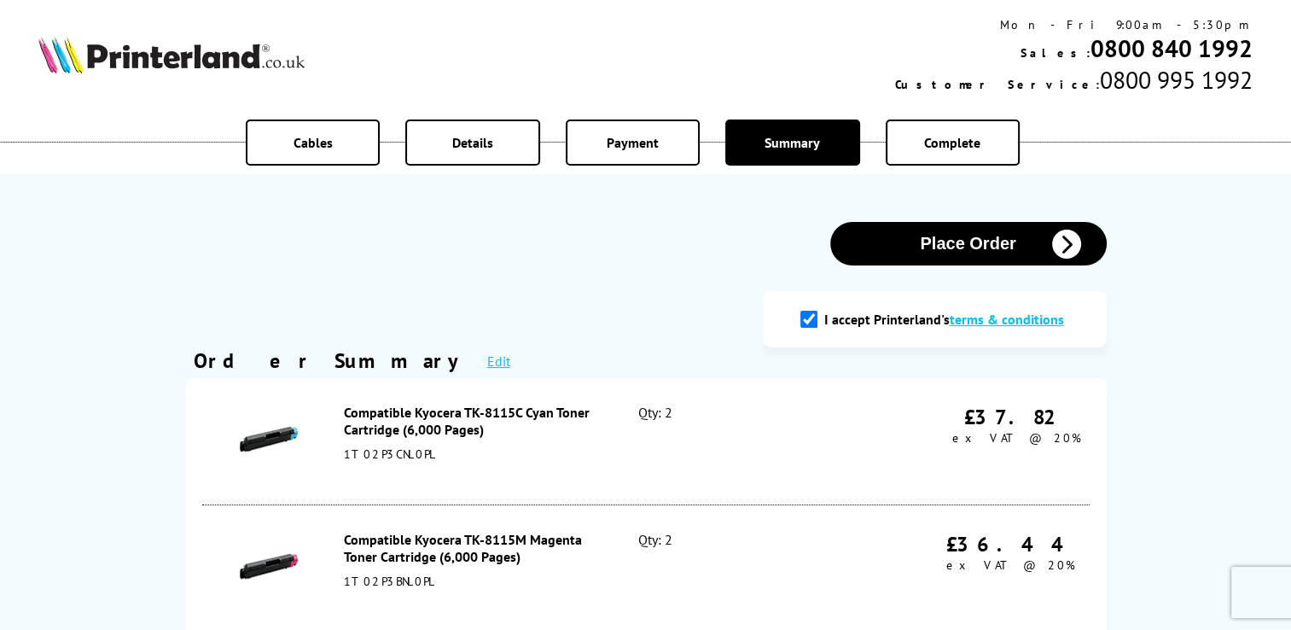
click at [1059, 234] on icon "button" at bounding box center [1066, 244] width 29 height 29
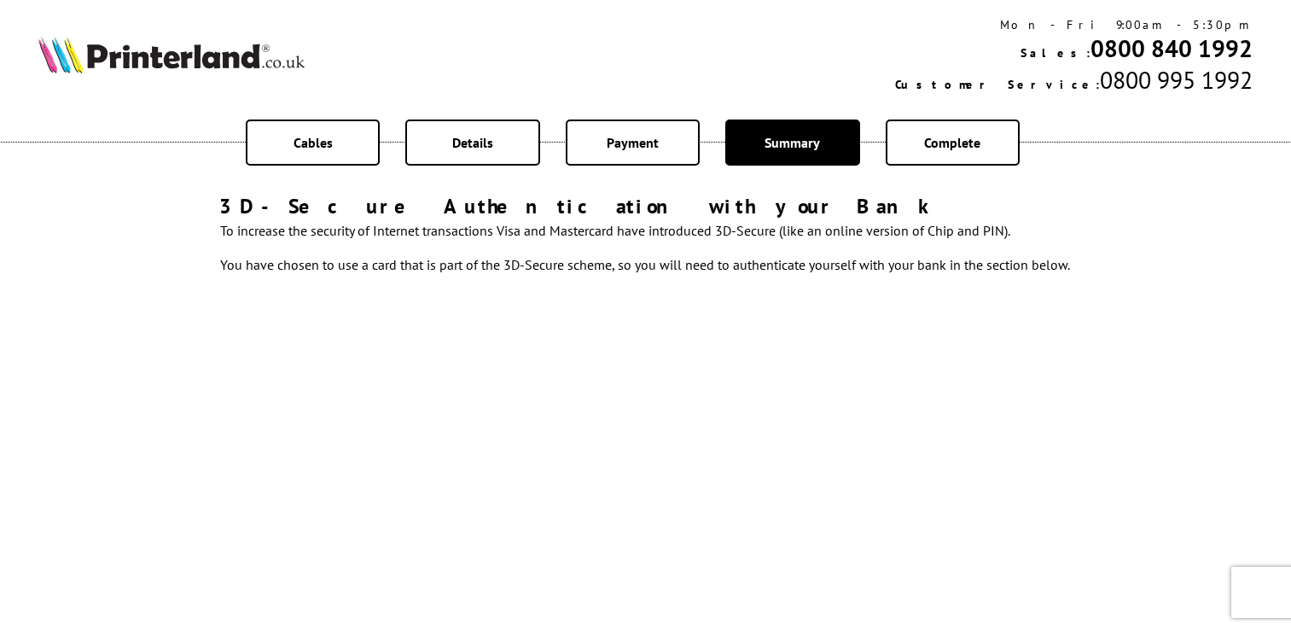
click at [1066, 237] on td "To increase the security of Internet transactions Visa and Mastercard have intr…" at bounding box center [645, 247] width 852 height 53
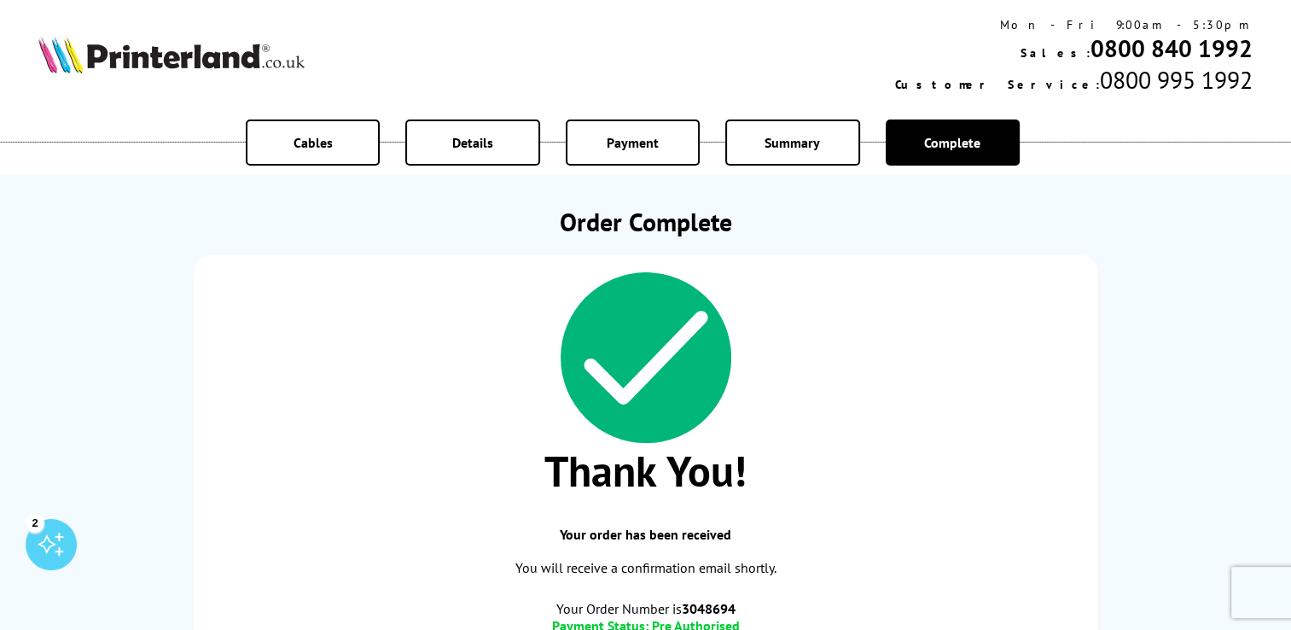
click at [950, 354] on span at bounding box center [646, 357] width 871 height 171
click at [897, 291] on span at bounding box center [646, 357] width 871 height 171
